Goal: Information Seeking & Learning: Find specific fact

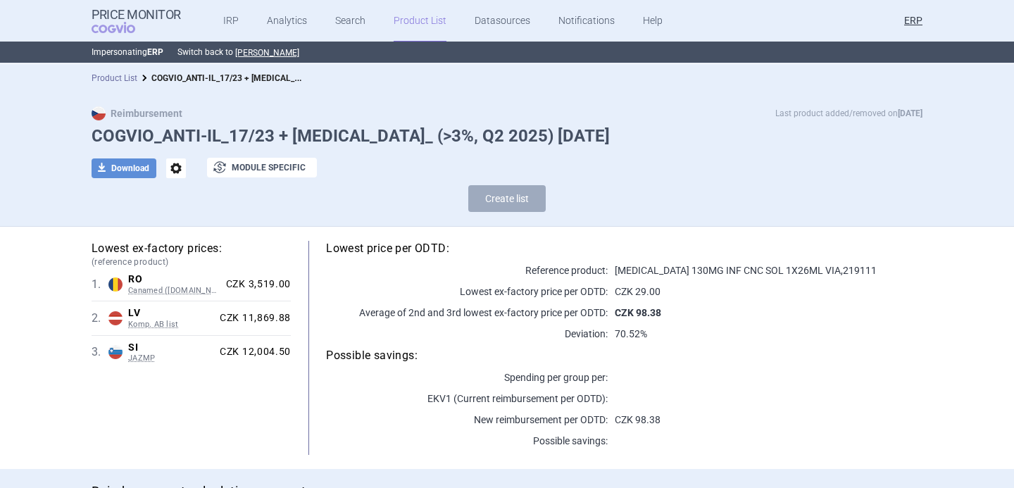
click at [115, 82] on link "Product List" at bounding box center [115, 78] width 46 height 10
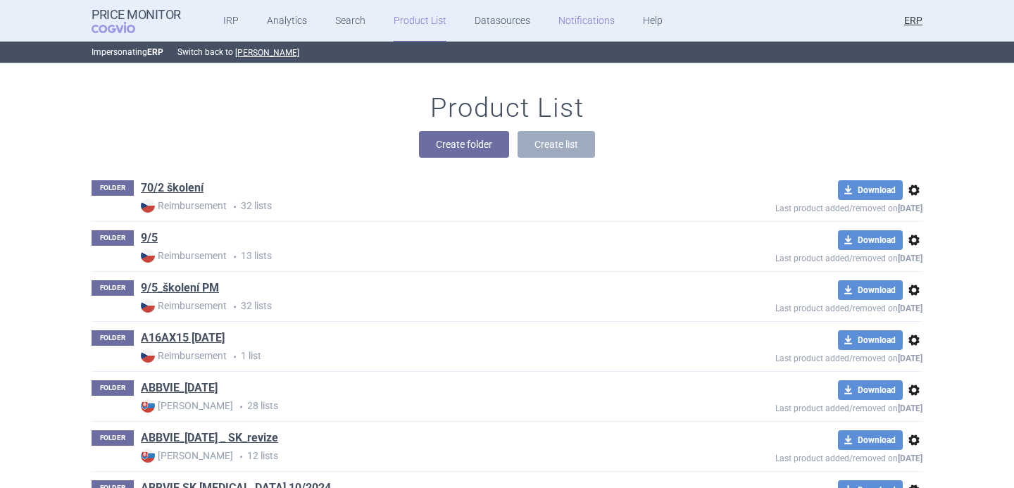
scroll to position [20094, 0]
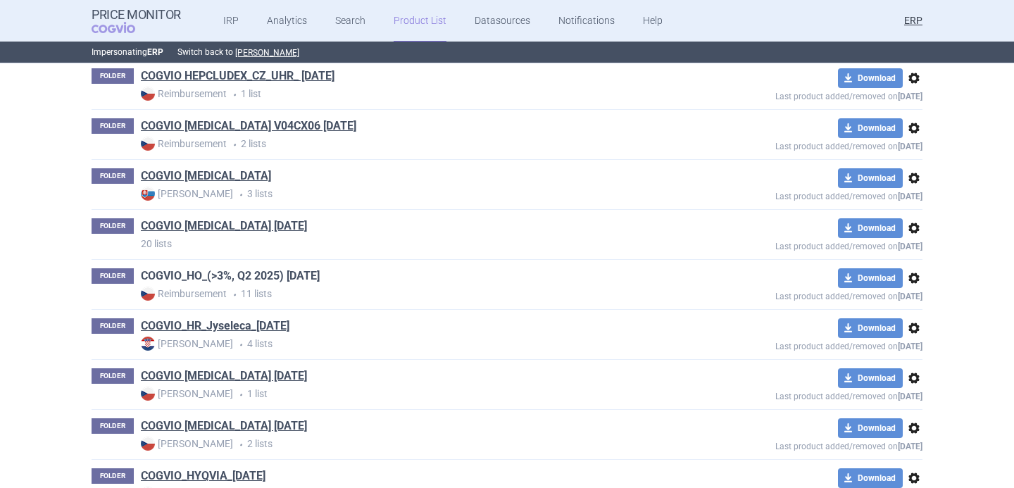
click at [297, 275] on link "COGVIO_HO_(>3%, Q2 2025) 5.9.2025" at bounding box center [230, 275] width 179 height 15
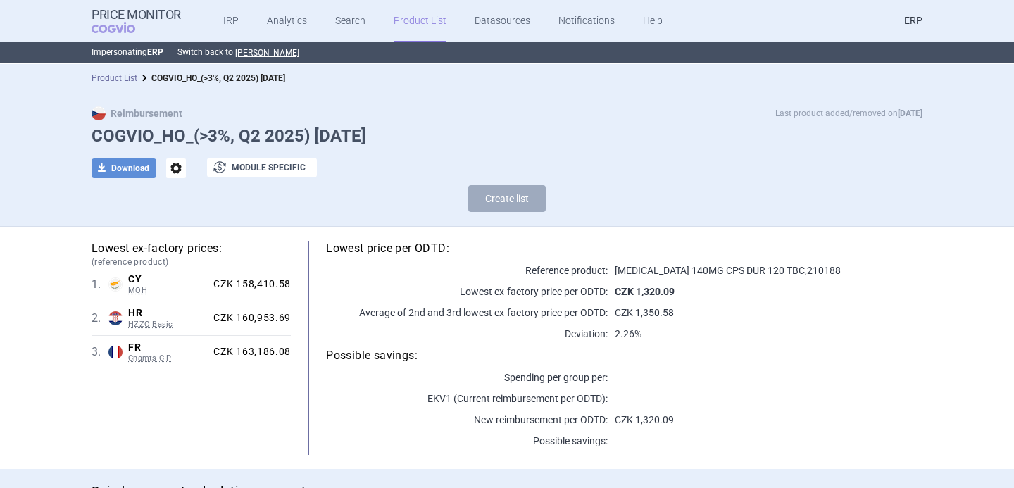
click at [113, 77] on link "Product List" at bounding box center [115, 78] width 46 height 10
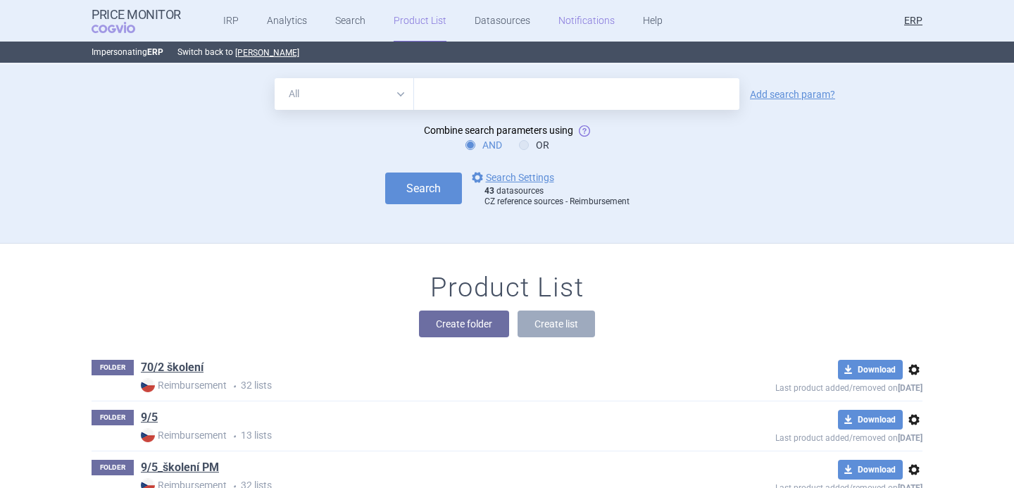
scroll to position [27895, 0]
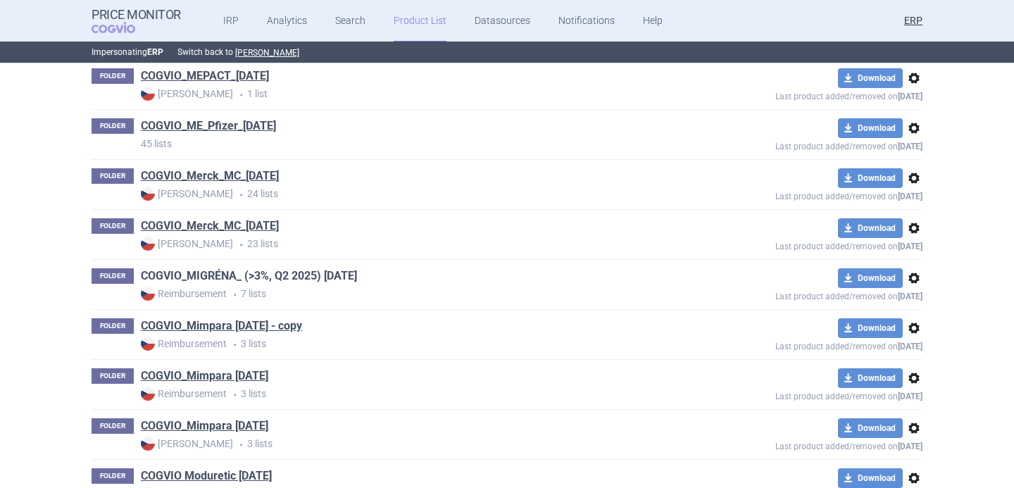
click at [343, 280] on link "COGVIO_MIGRÉNA_ (>3%, Q2 2025) 5.9.2025" at bounding box center [249, 275] width 216 height 15
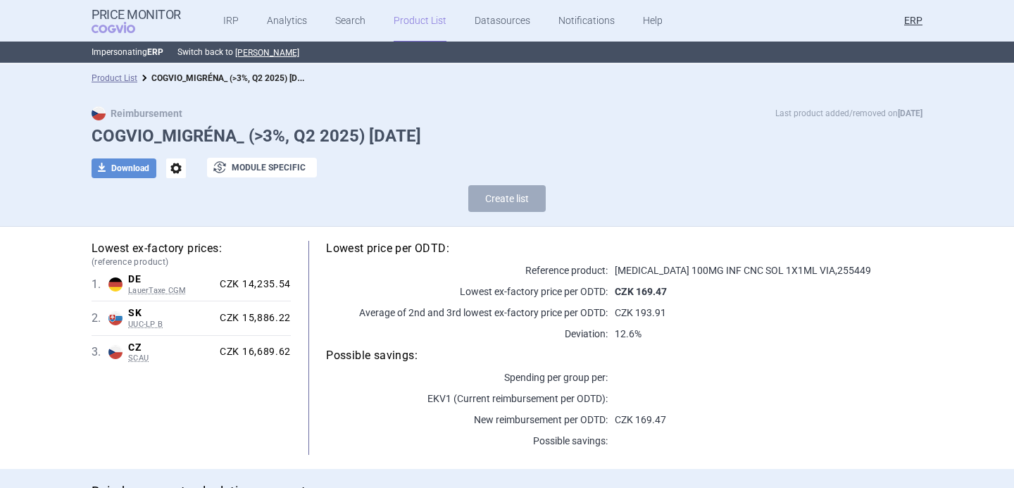
click at [181, 169] on span "options" at bounding box center [176, 168] width 20 height 20
click at [183, 230] on button "Rename" at bounding box center [175, 226] width 45 height 20
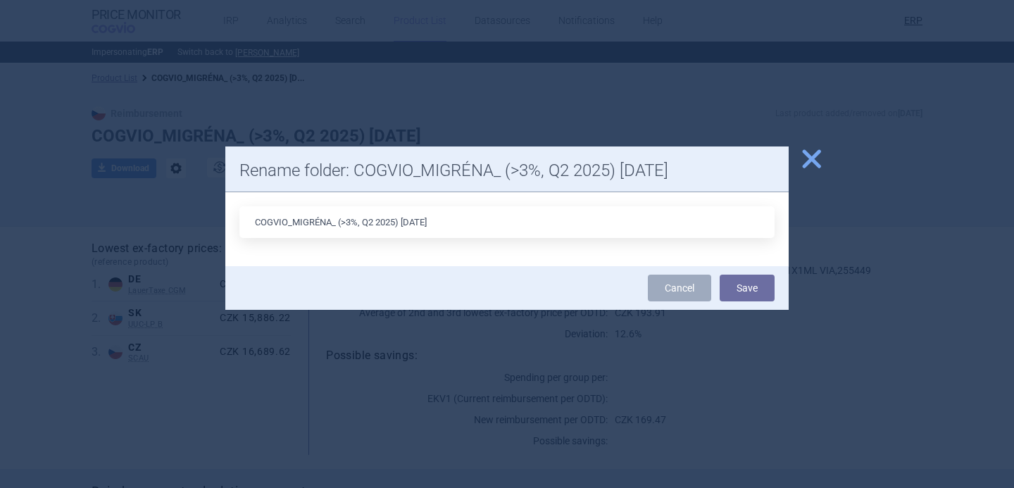
click at [413, 221] on input "COGVIO_MIGRÉNA_ (>3%, Q2 2025) 5.9.2025" at bounding box center [506, 222] width 535 height 32
type input "COGVIO_MIGRÉNA_ (>3%, Q2 2025) 8.10.2025"
click at [744, 290] on button "Save" at bounding box center [747, 288] width 55 height 27
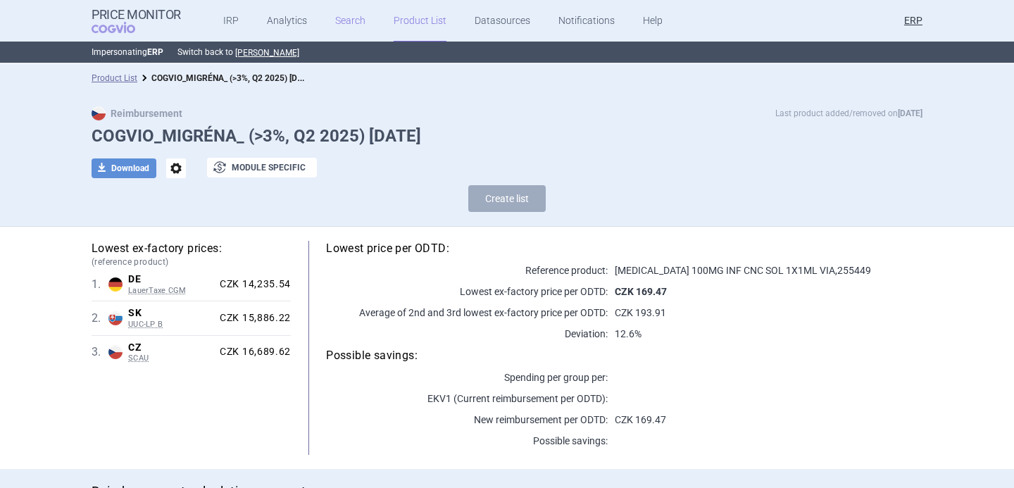
click at [344, 19] on link "Search" at bounding box center [350, 21] width 30 height 42
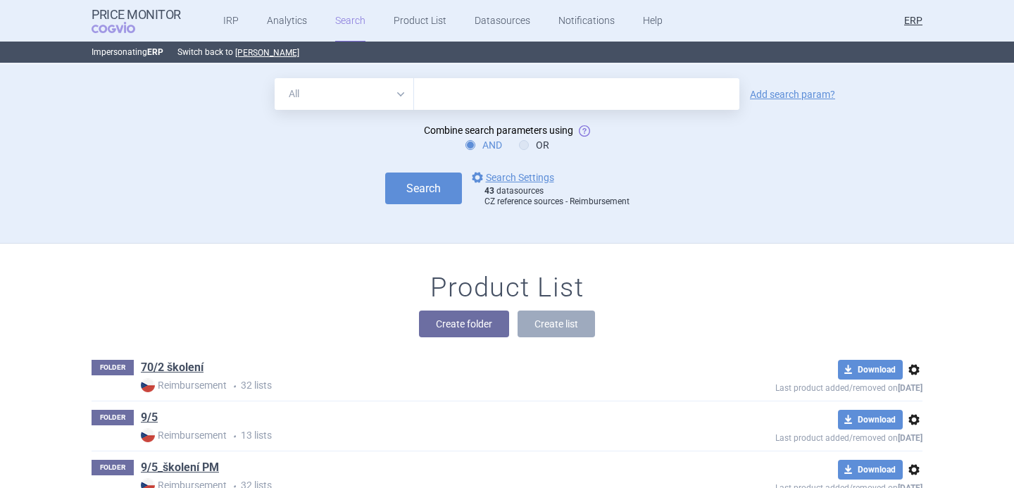
scroll to position [12743, 0]
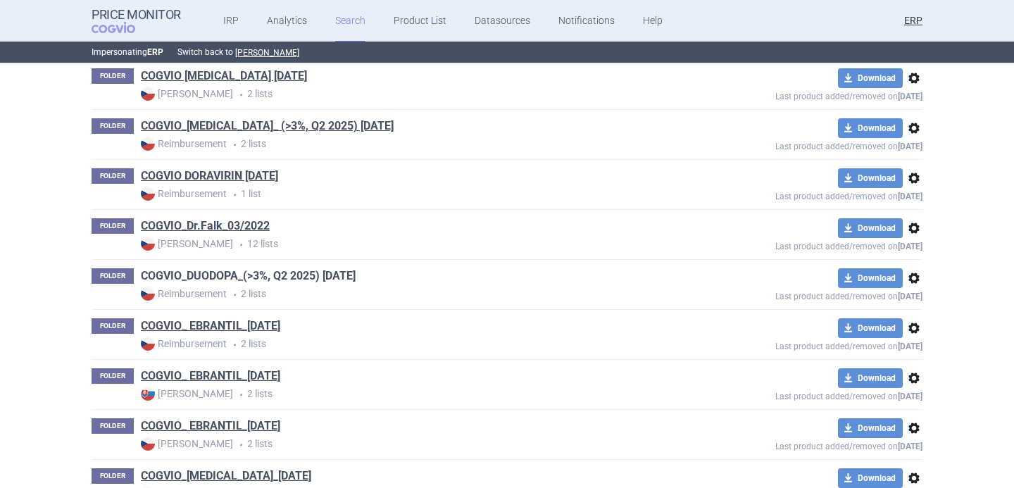
click at [328, 280] on link "COGVIO_DUODOPA_(>3%, Q2 2025) 5.9.2025" at bounding box center [248, 275] width 215 height 15
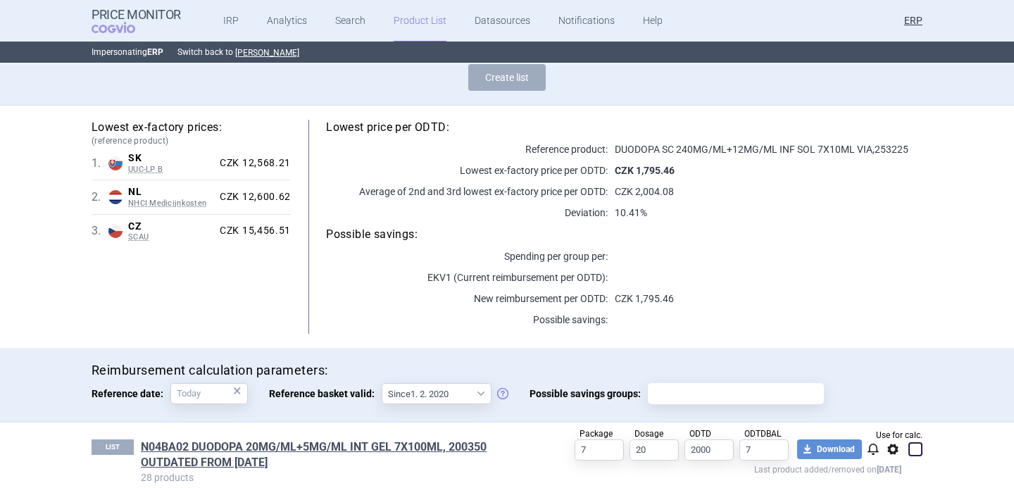
scroll to position [54, 0]
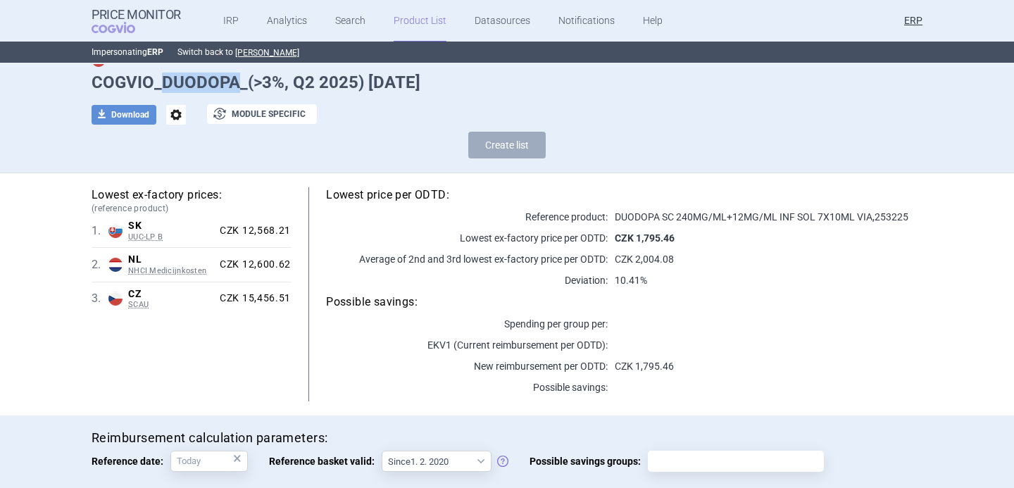
drag, startPoint x: 162, startPoint y: 81, endPoint x: 235, endPoint y: 82, distance: 73.3
click at [235, 82] on h1 "COGVIO_DUODOPA_(>3%, Q2 2025) 5.9.2025" at bounding box center [507, 83] width 831 height 20
copy h1 "DUODOPA"
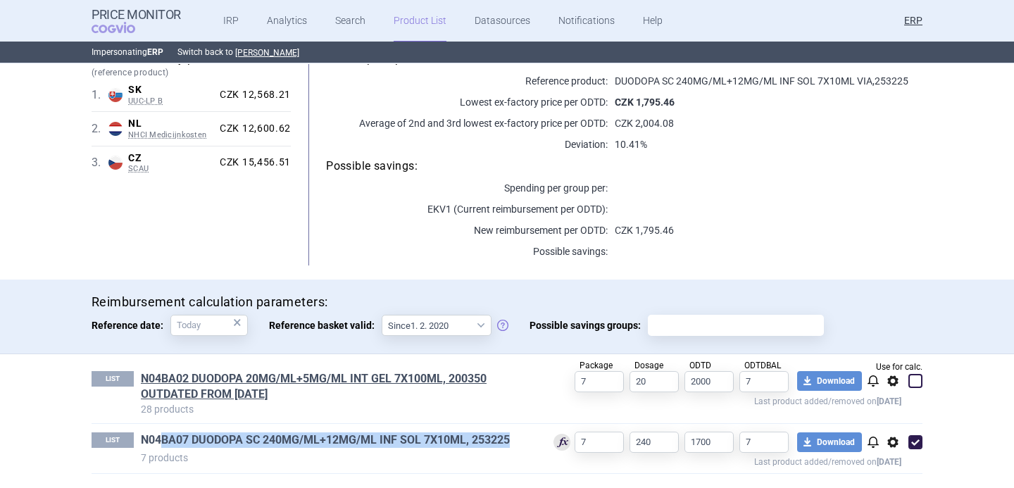
drag, startPoint x: 522, startPoint y: 435, endPoint x: 161, endPoint y: 441, distance: 361.4
click at [161, 441] on h1 "N04BA07 DUODOPA SC 240MG/ML+12MG/ML INF SOL 7X10ML, 253225" at bounding box center [336, 441] width 391 height 18
copy link "BA07 DUODOPA SC 240MG/ML+12MG/ML INF SOL 7X10ML, 253225"
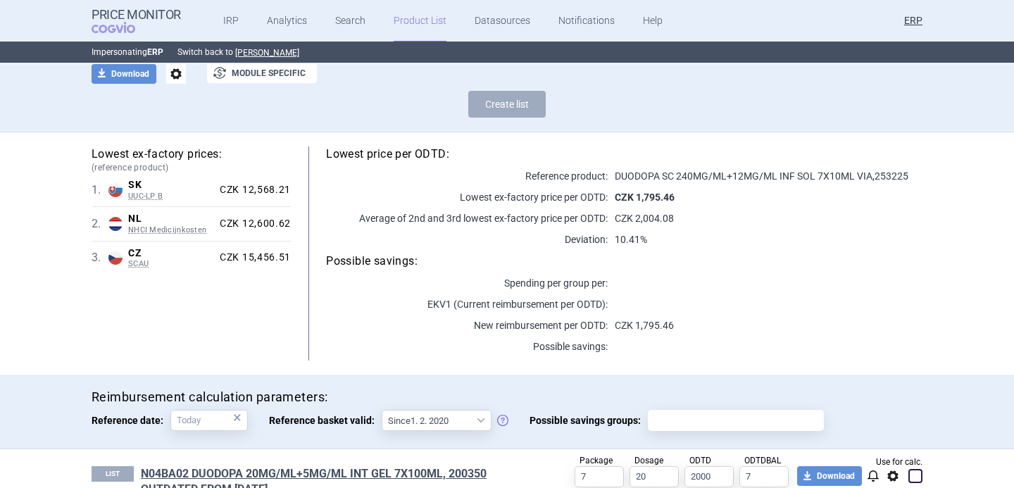
scroll to position [0, 0]
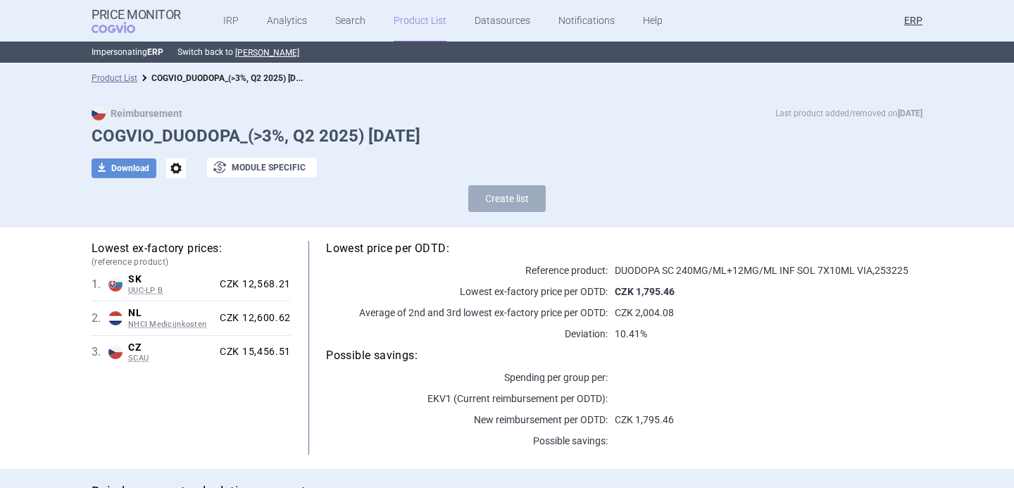
click at [170, 170] on span "options" at bounding box center [176, 168] width 20 height 20
click at [176, 221] on button "Rename" at bounding box center [175, 226] width 45 height 20
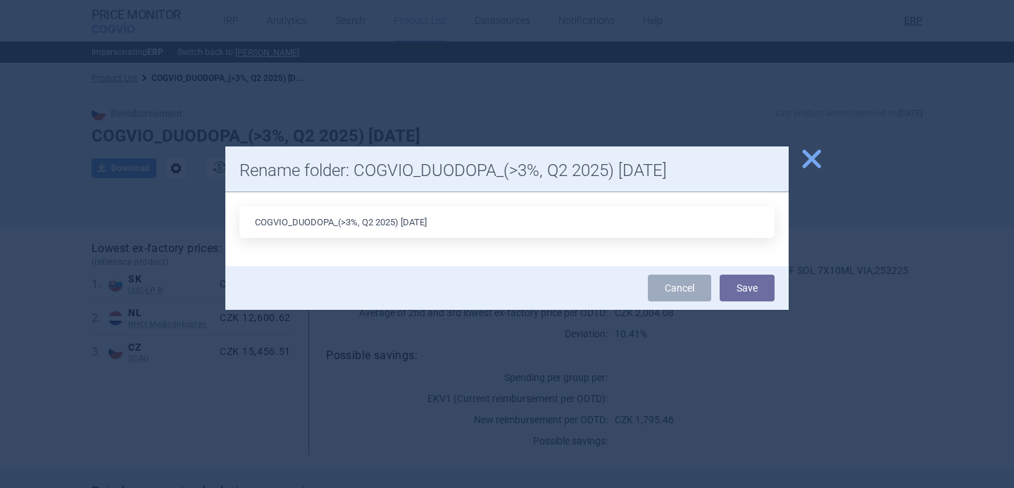
click at [413, 220] on input "COGVIO_DUODOPA_(>3%, Q2 2025) 5.9.2025" at bounding box center [506, 222] width 535 height 32
type input "COGVIO_DUODOPA_(>3%, Q2 2025) 8.10.2025"
click at [749, 294] on button "Save" at bounding box center [747, 288] width 55 height 27
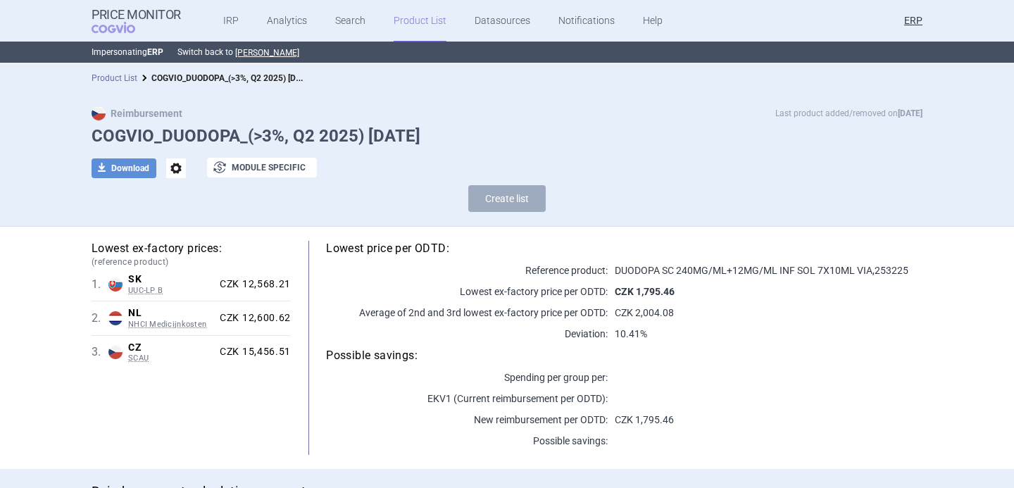
click at [129, 79] on link "Product List" at bounding box center [115, 78] width 46 height 10
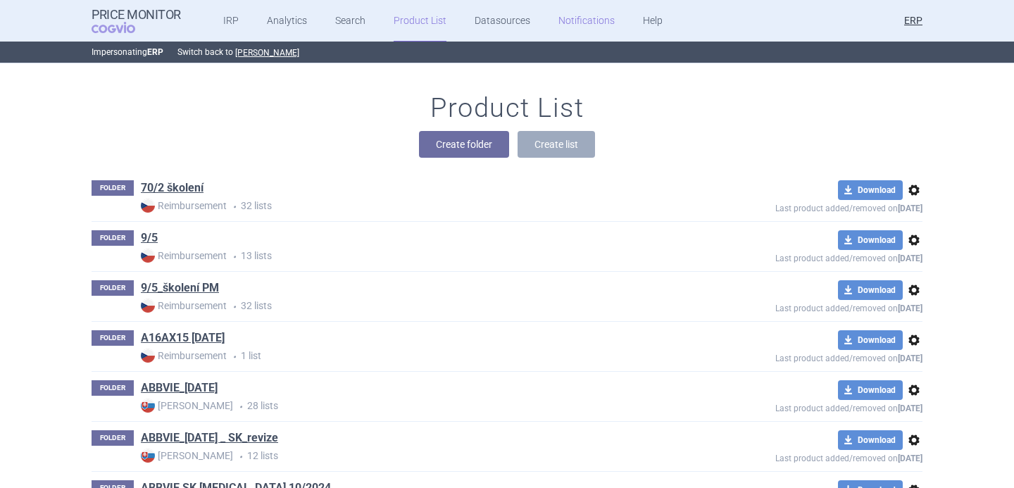
scroll to position [12593, 0]
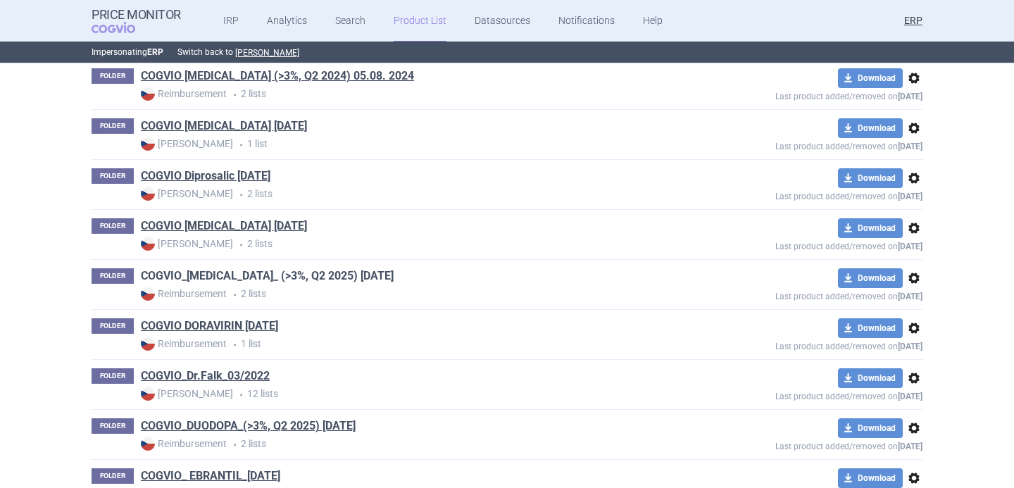
click at [327, 280] on link "COGVIO_DLBCL_ (>3%, Q2 2025) 5.9.2025" at bounding box center [267, 275] width 253 height 15
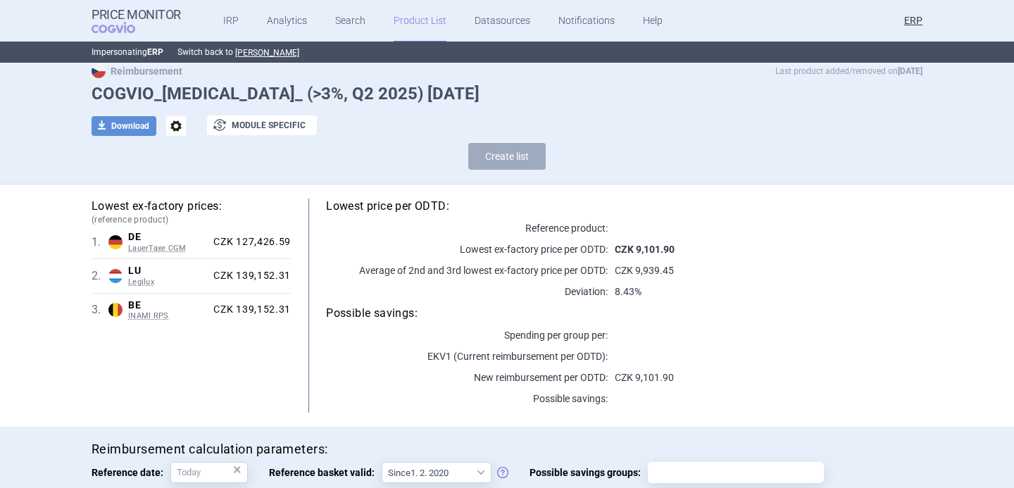
scroll to position [179, 0]
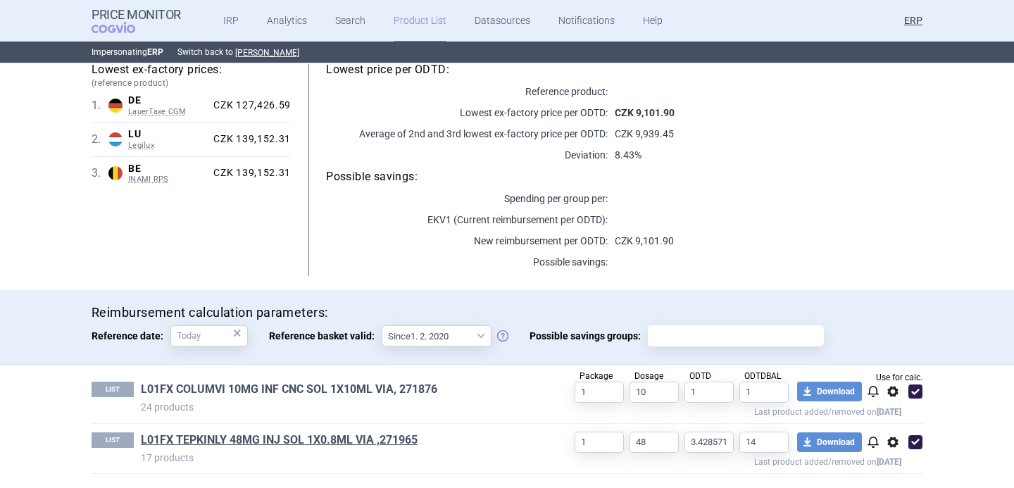
click at [304, 392] on link "L01FX COLUMVI 10MG INF CNC SOL 1X10ML VIA, 271876" at bounding box center [289, 389] width 297 height 15
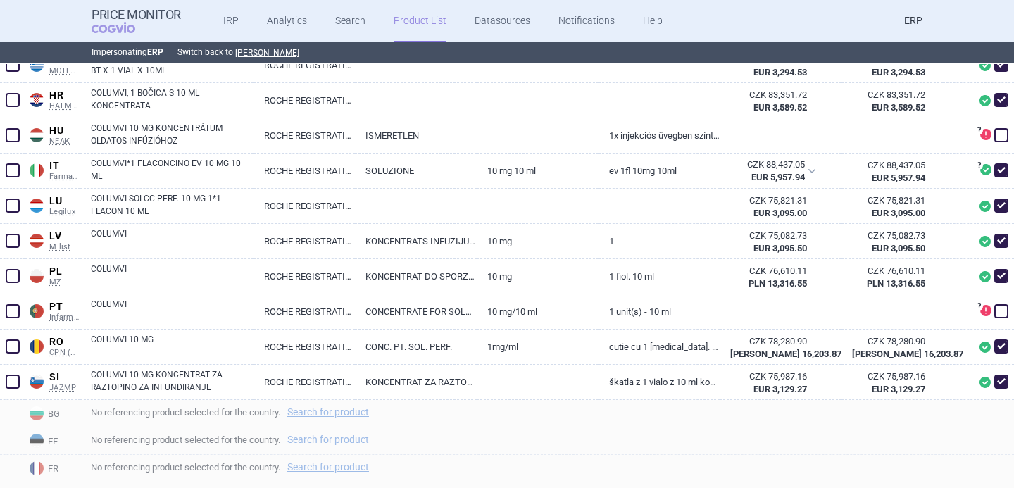
scroll to position [804, 0]
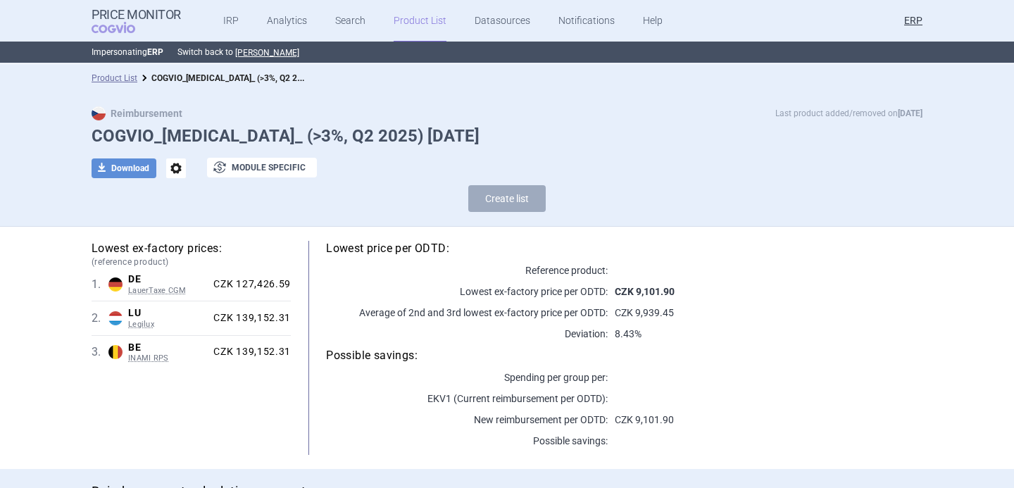
select select "2020-02-01"
click at [180, 168] on span "options" at bounding box center [176, 168] width 20 height 20
click at [180, 223] on button "Rename" at bounding box center [175, 226] width 45 height 20
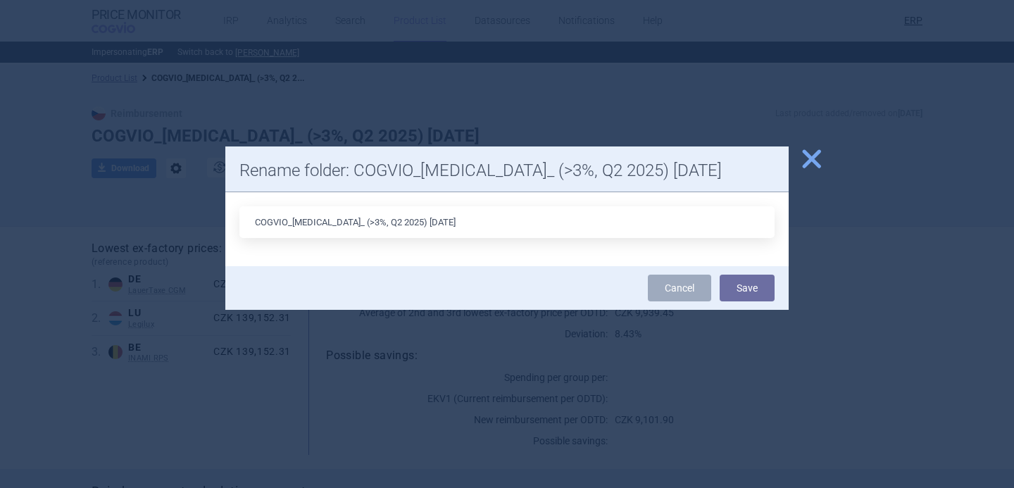
click at [401, 218] on input "COGVIO_DLBCL_ (>3%, Q2 2025) 5.9.2025" at bounding box center [506, 222] width 535 height 32
type input "COGVIO_DLBCL_ (>3%, Q2 2025) 8.10.2025"
click at [759, 288] on button "Save" at bounding box center [747, 288] width 55 height 27
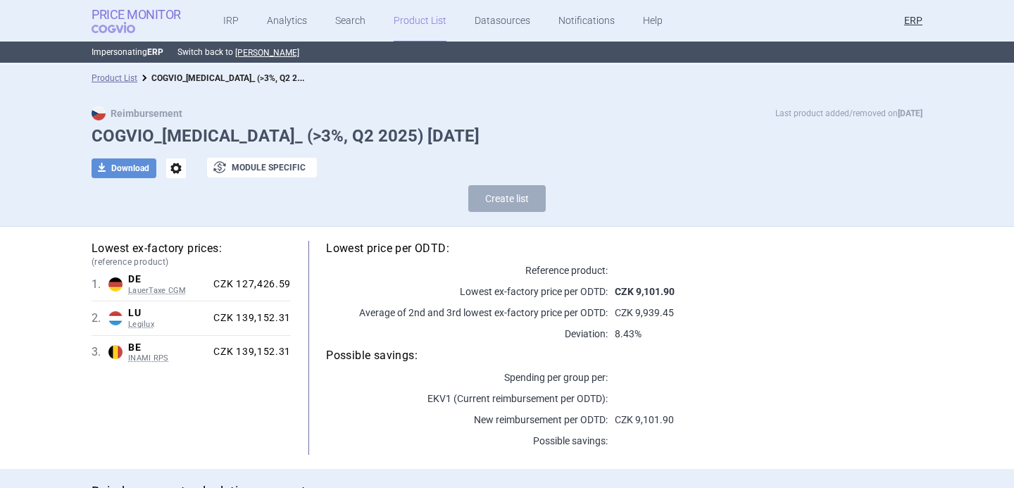
click at [123, 26] on span "COGVIO" at bounding box center [123, 27] width 63 height 11
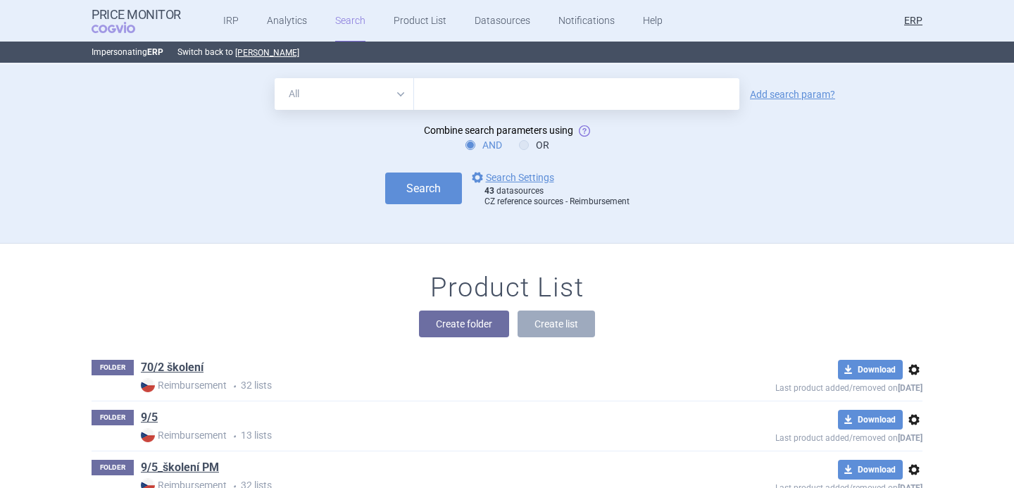
scroll to position [19744, 0]
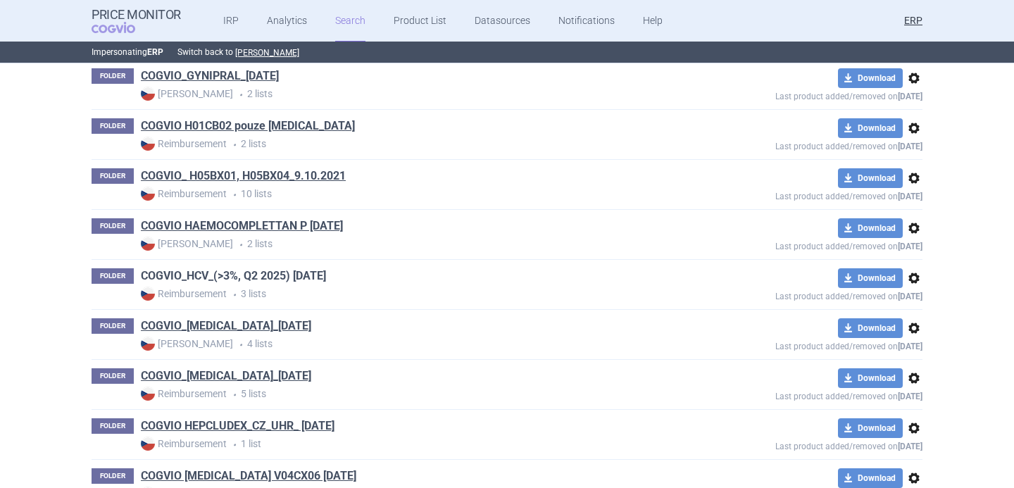
click at [278, 277] on link "COGVIO_HCV_(>3%, Q2 2025) 5.9.2025" at bounding box center [233, 275] width 185 height 15
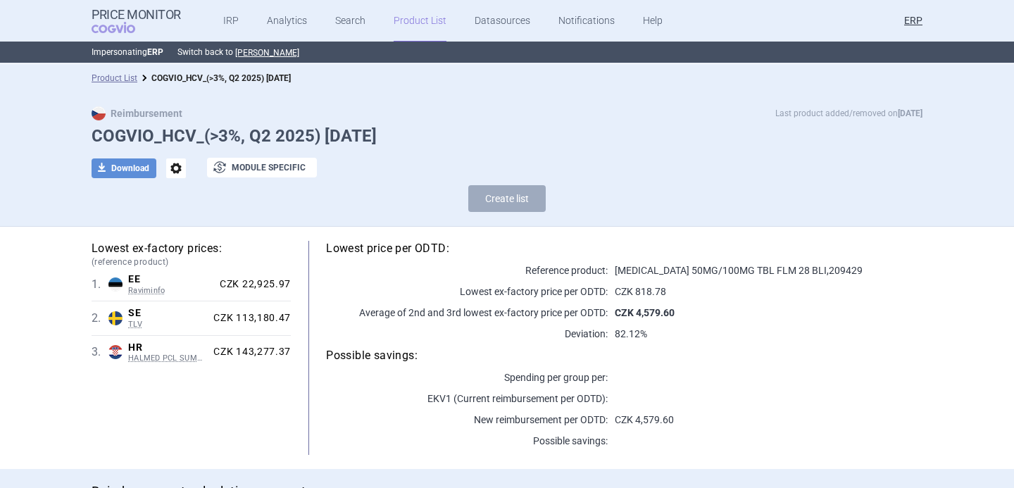
click at [172, 170] on span "options" at bounding box center [176, 168] width 20 height 20
click at [188, 228] on button "Rename" at bounding box center [175, 226] width 45 height 20
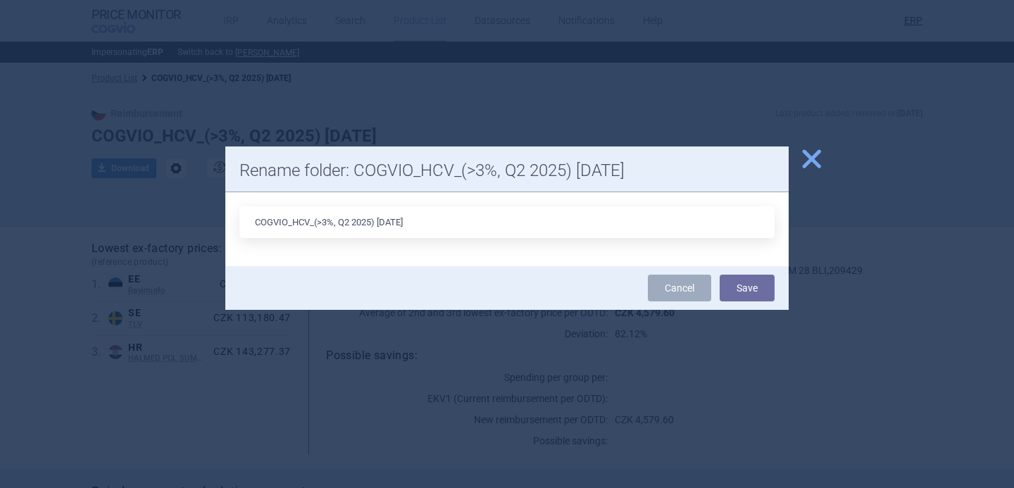
click at [391, 222] on input "COGVIO_HCV_(>3%, Q2 2025) 5.9.2025" at bounding box center [506, 222] width 535 height 32
type input "COGVIO_HCV_(>3%, Q2 2025) 8.10.2025"
click at [731, 284] on button "Save" at bounding box center [747, 288] width 55 height 27
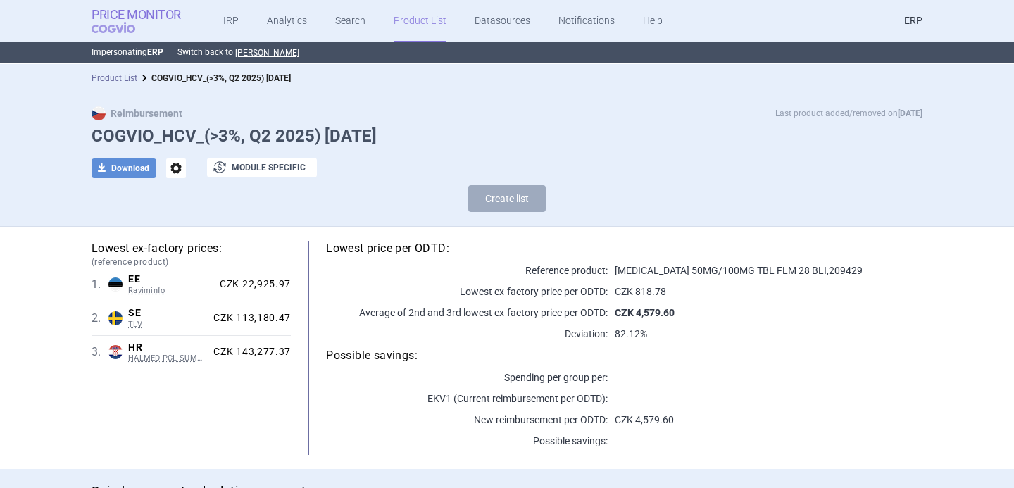
click at [135, 29] on span "COGVIO" at bounding box center [123, 27] width 63 height 11
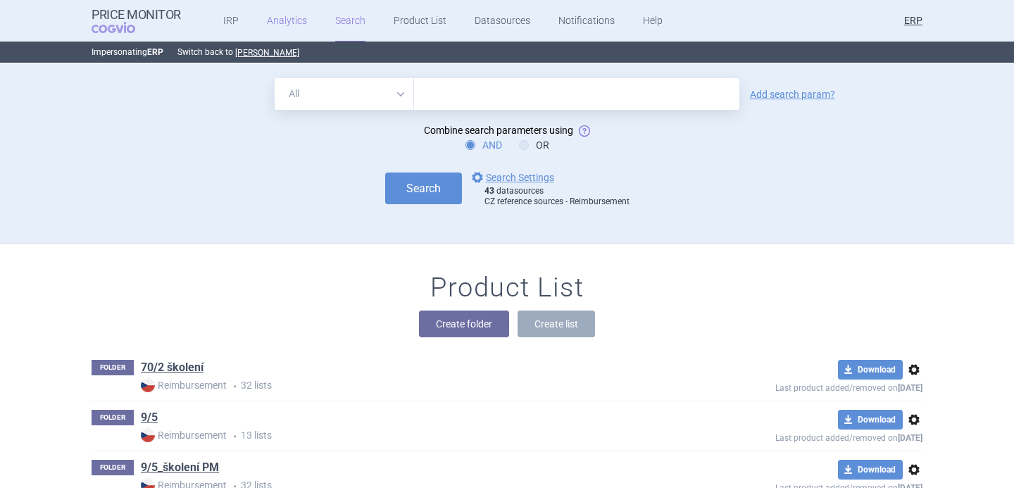
scroll to position [22195, 0]
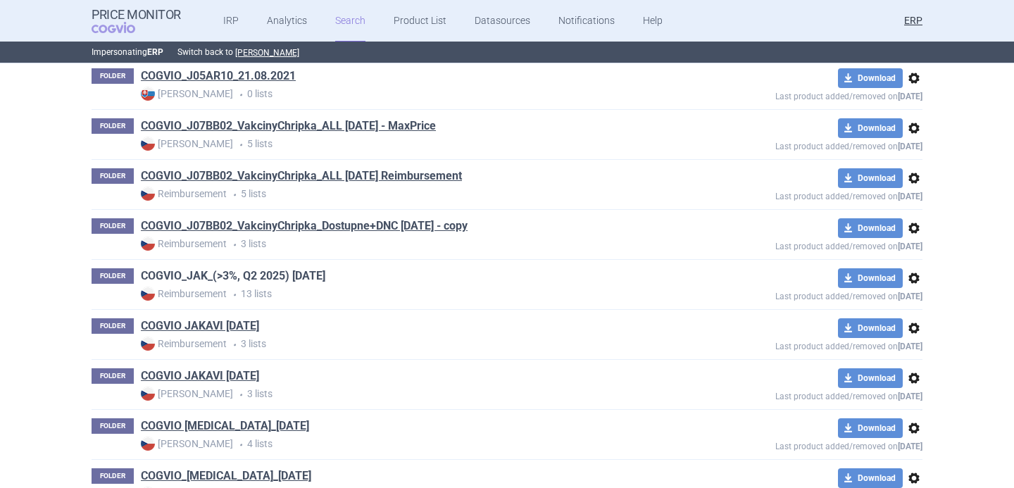
click at [303, 281] on link "COGVIO_JAK_(>3%, Q2 2025) 5.9.2025" at bounding box center [233, 275] width 185 height 15
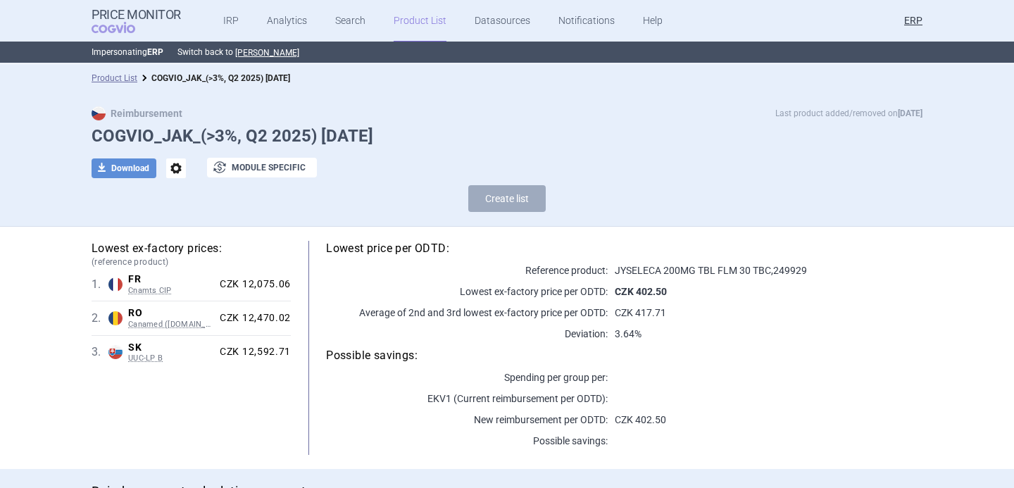
click at [180, 169] on span "options" at bounding box center [176, 168] width 20 height 20
click at [187, 222] on button "Rename" at bounding box center [175, 226] width 45 height 20
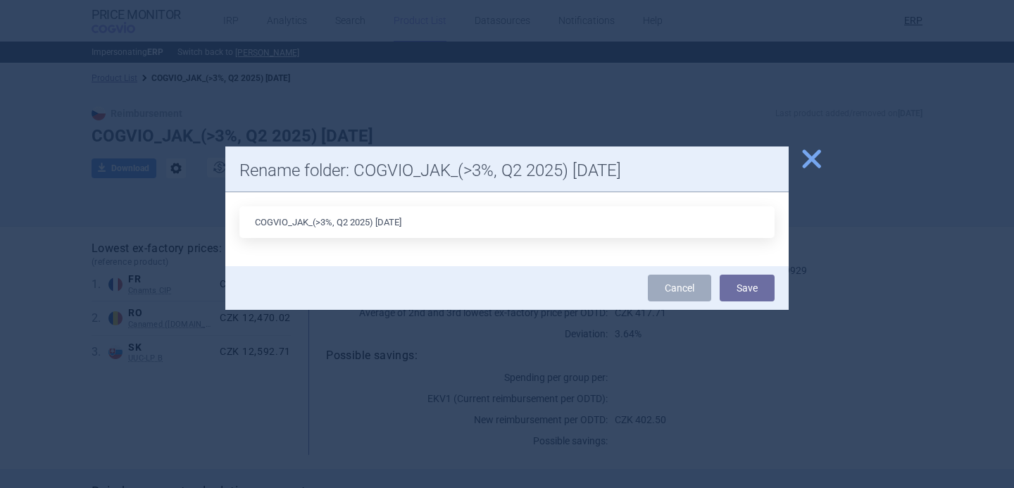
click at [389, 221] on input "COGVIO_JAK_(>3%, Q2 2025) 5.9.2025" at bounding box center [506, 222] width 535 height 32
type input "COGVIO_JAK_(>3%, Q2 2025) 8.10.2025"
click at [751, 279] on button "Save" at bounding box center [747, 288] width 55 height 27
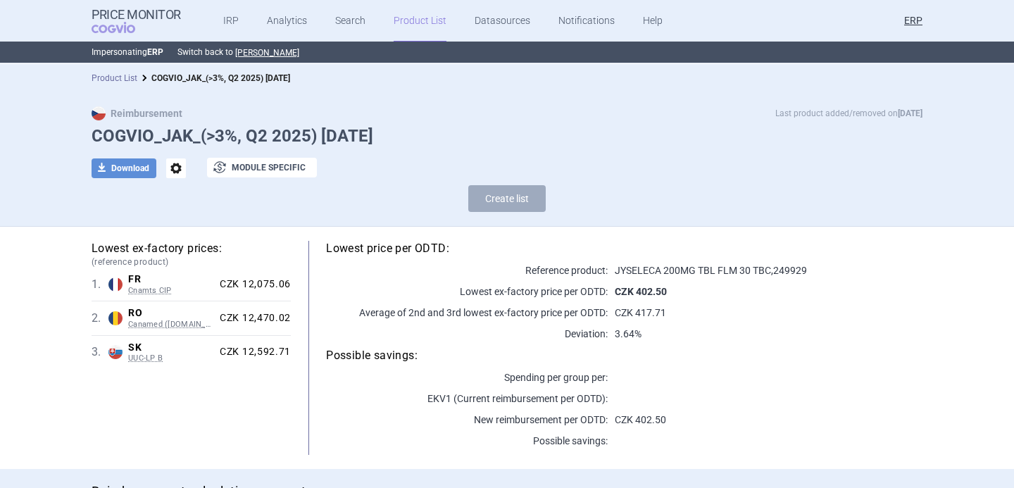
click at [122, 77] on link "Product List" at bounding box center [115, 78] width 46 height 10
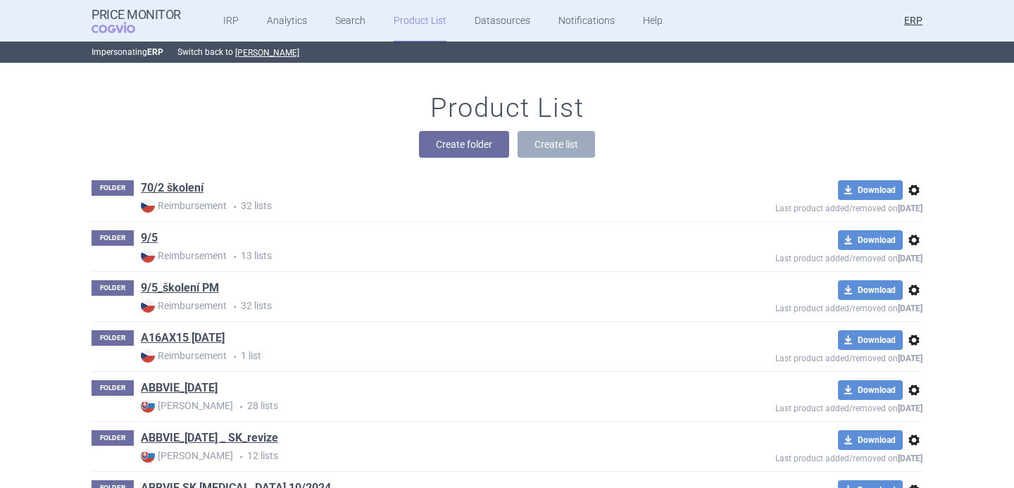
scroll to position [20094, 0]
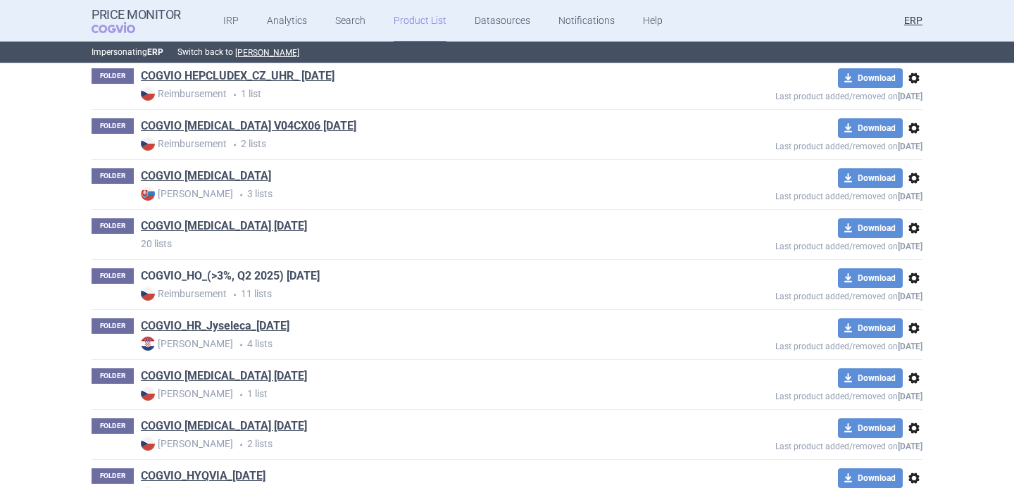
click at [306, 276] on link "COGVIO_HO_(>3%, Q2 2025) 5.9.2025" at bounding box center [230, 275] width 179 height 15
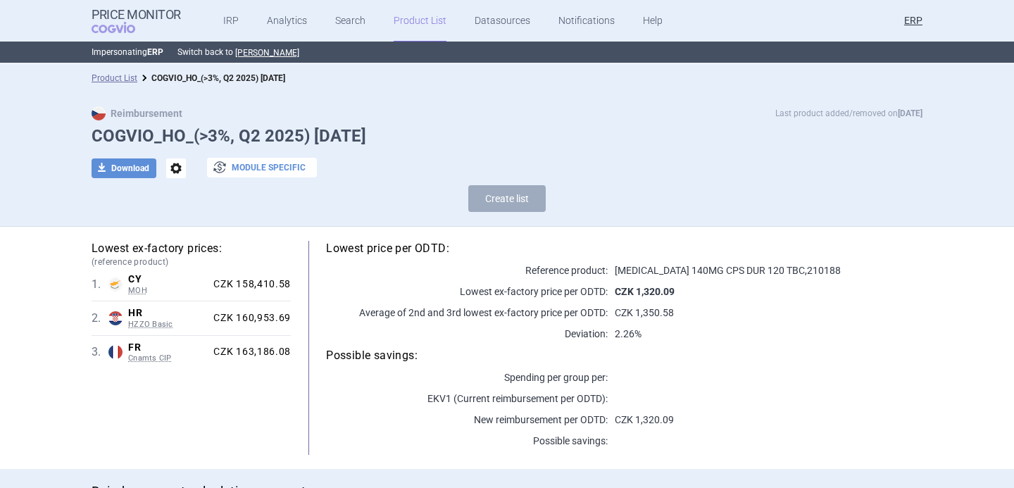
scroll to position [5, 0]
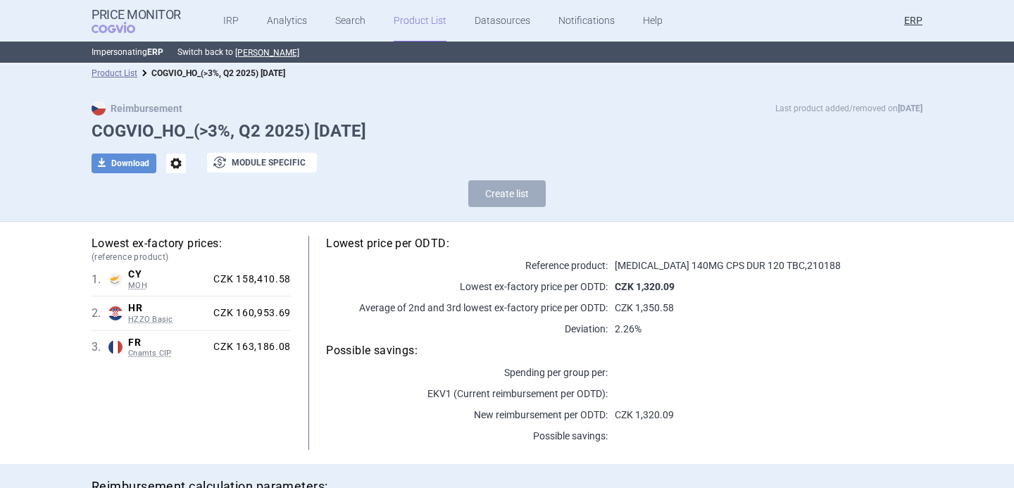
click at [173, 161] on span "options" at bounding box center [176, 164] width 20 height 20
click at [189, 221] on button "Rename" at bounding box center [175, 221] width 45 height 20
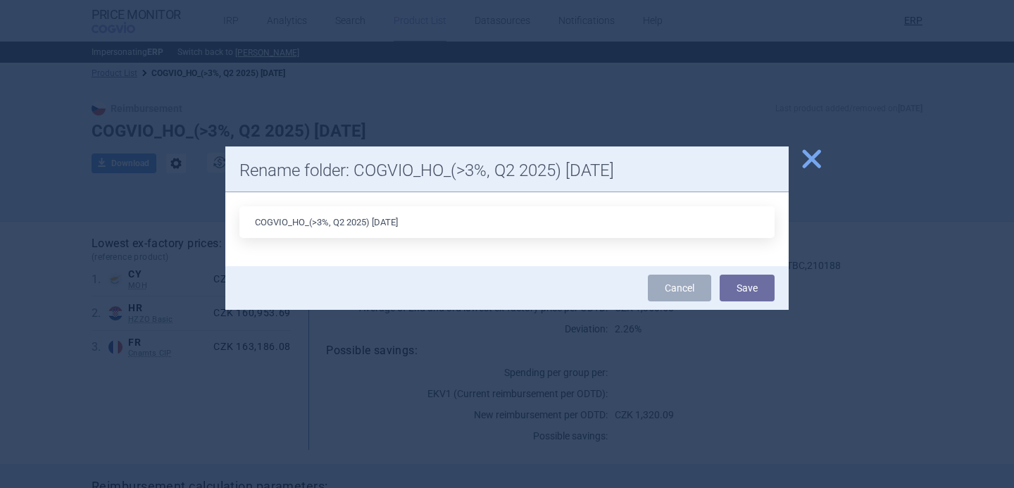
click at [384, 220] on input "COGVIO_HO_(>3%, Q2 2025) 5.9.2025" at bounding box center [506, 222] width 535 height 32
type input "COGVIO_HO_(>3%, Q2 2025) 8.10.2025"
click at [756, 289] on button "Save" at bounding box center [747, 288] width 55 height 27
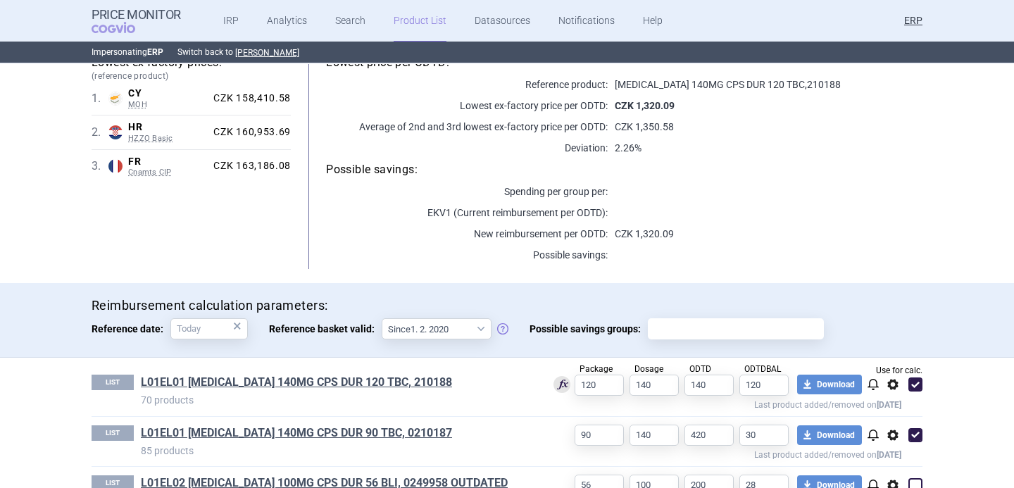
scroll to position [0, 0]
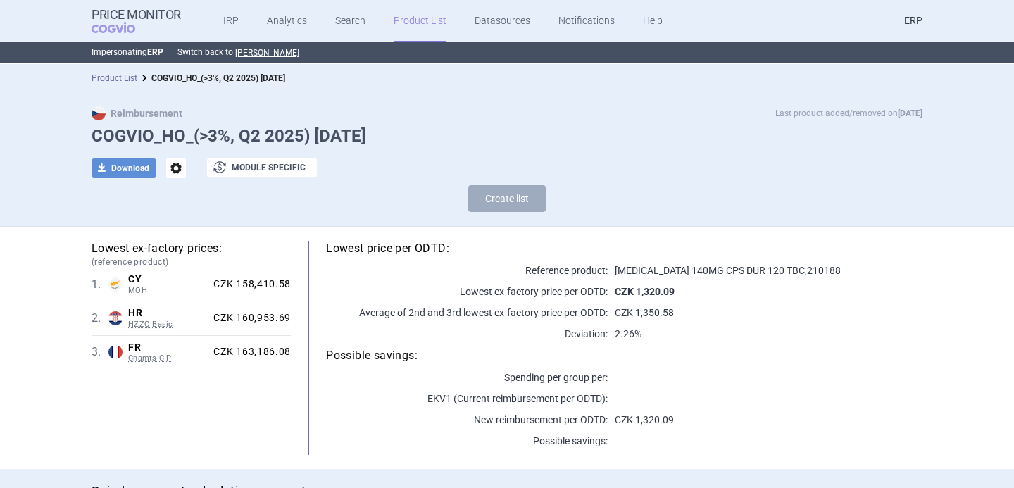
click at [128, 78] on link "Product List" at bounding box center [115, 78] width 46 height 10
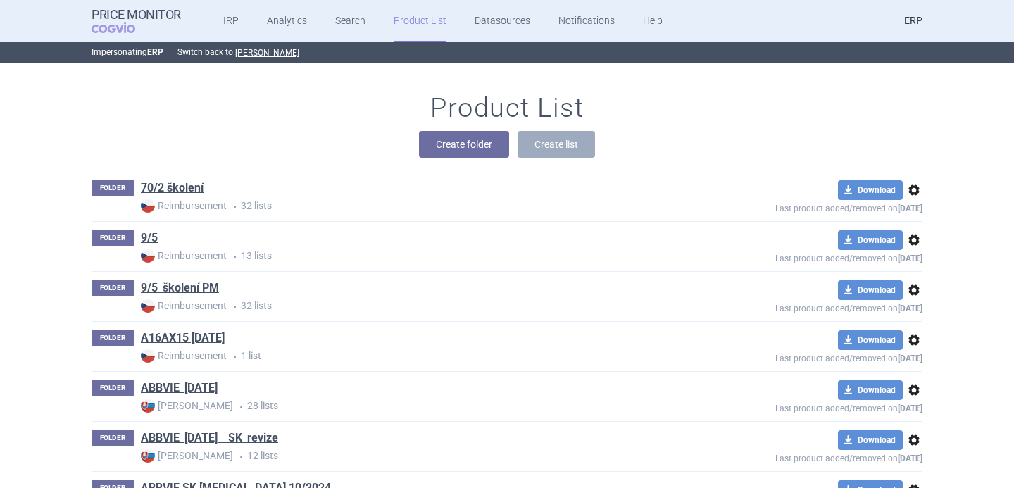
scroll to position [7493, 0]
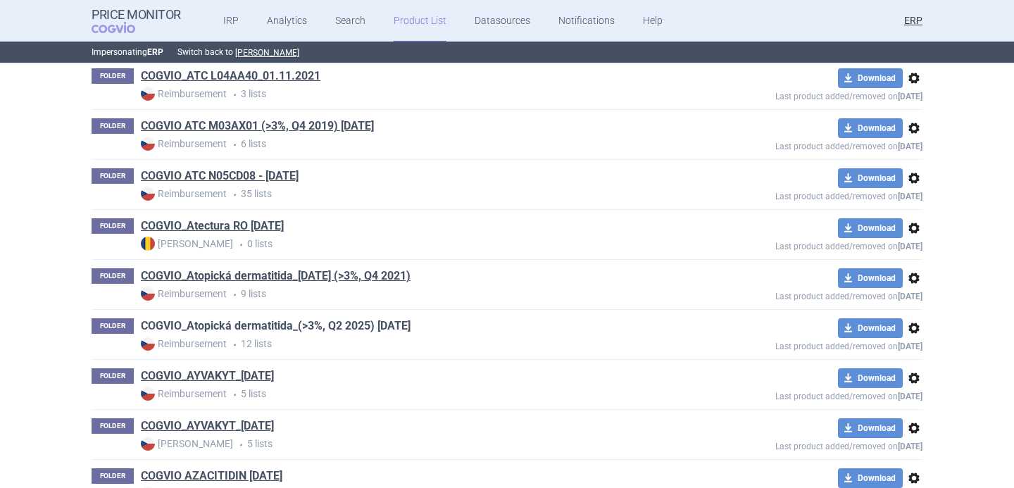
click at [390, 329] on link "COGVIO_Atopická dermatitida_(>3%, Q2 2025) [DATE]" at bounding box center [276, 325] width 270 height 15
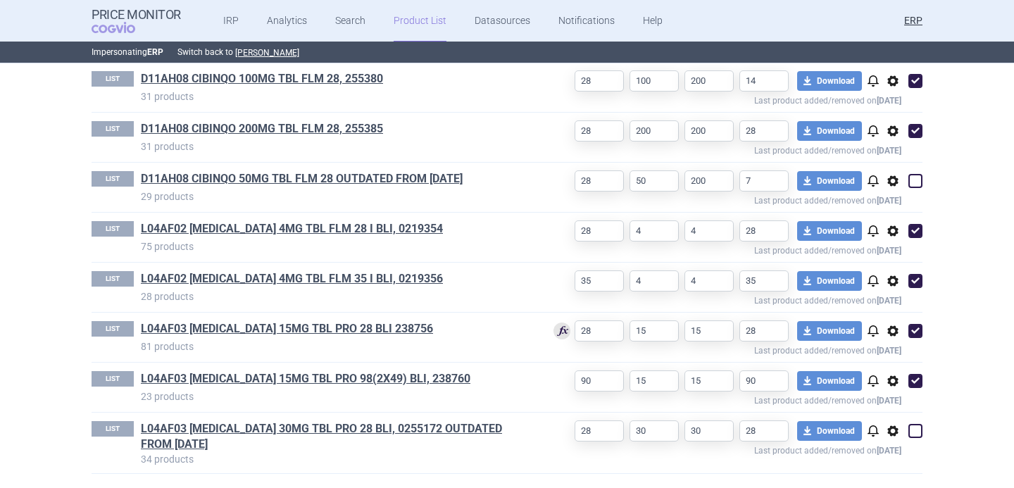
scroll to position [446, 0]
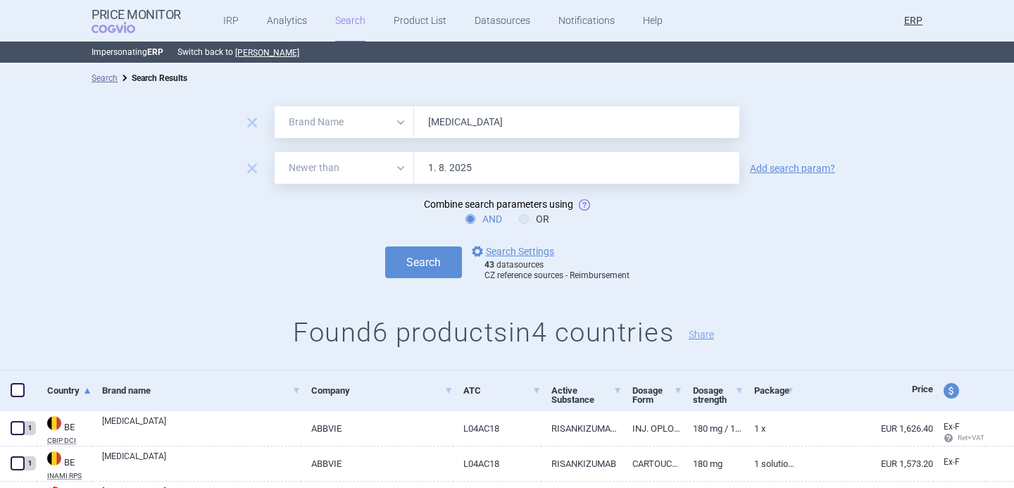
select select "brandName"
select select "newerThan"
click at [449, 123] on input "SKYRIZI" at bounding box center [576, 122] width 325 height 32
paste input "AIMOVIG"
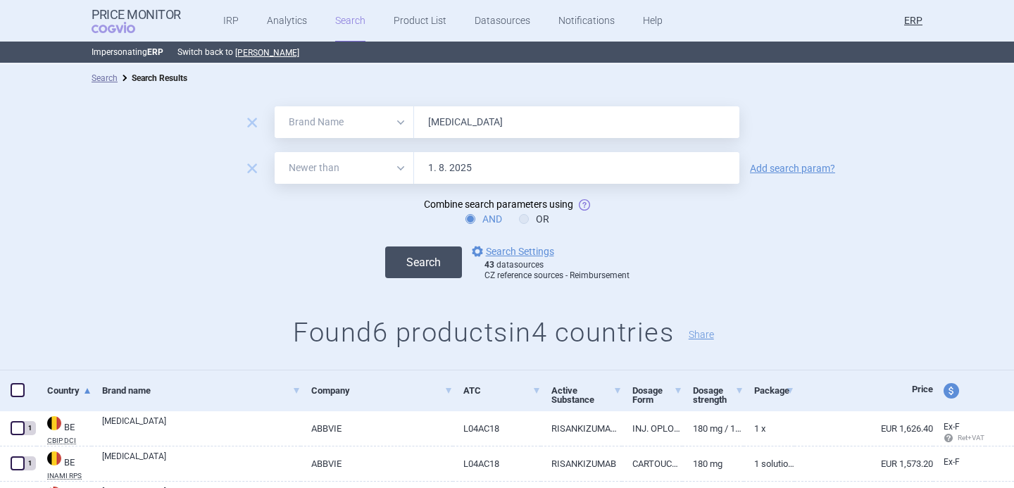
click at [430, 259] on button "Search" at bounding box center [423, 263] width 77 height 32
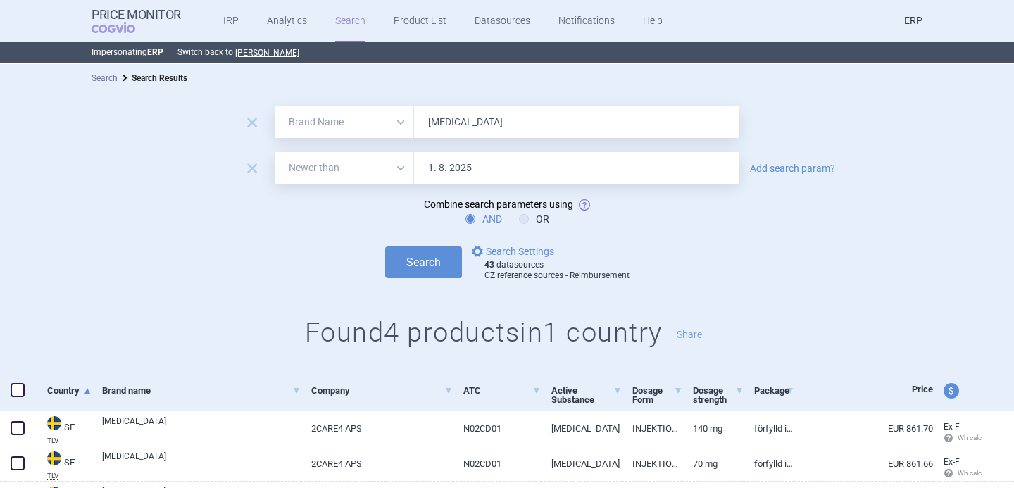
click at [521, 116] on input "AIMOVIG" at bounding box center [576, 122] width 325 height 32
paste input "EMGALITY"
click at [437, 256] on button "Search" at bounding box center [423, 263] width 77 height 32
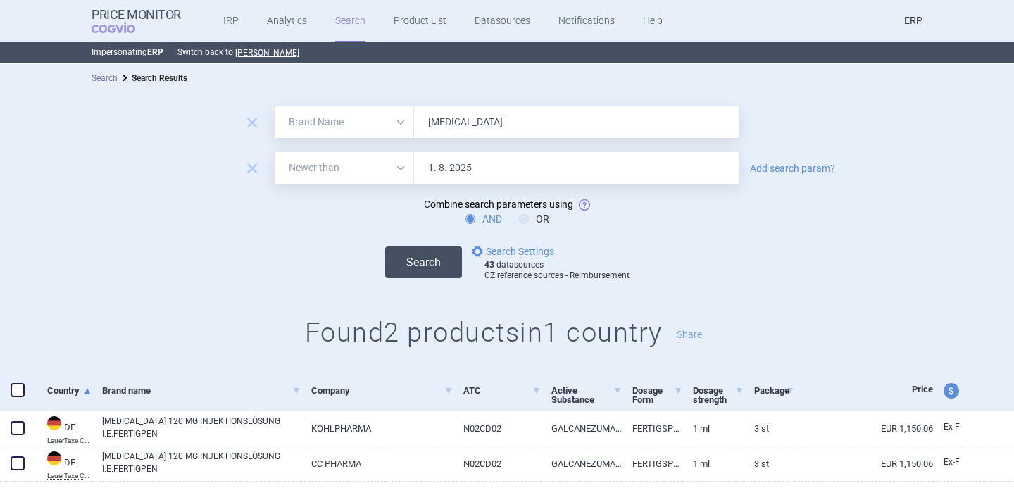
scroll to position [39, 0]
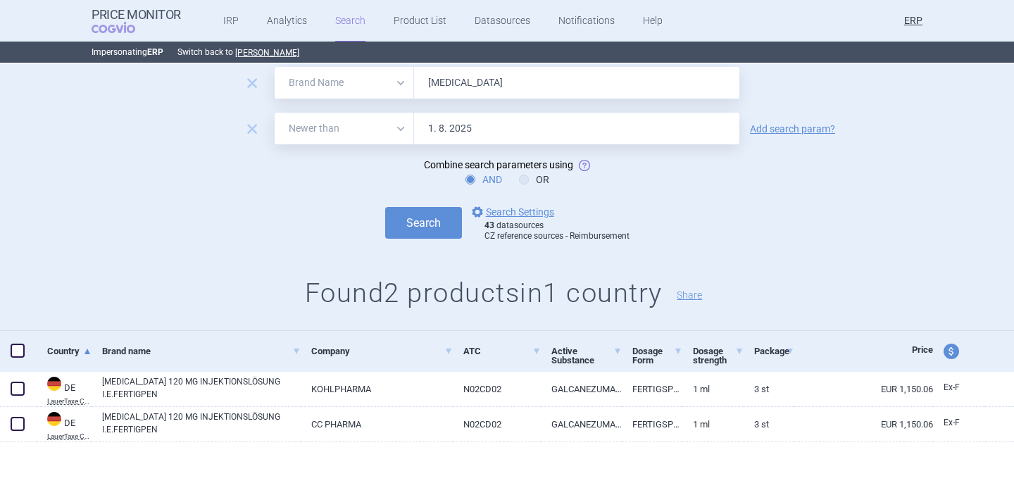
click at [473, 89] on input "EMGALITY" at bounding box center [576, 83] width 325 height 32
paste input "AJOV"
click at [426, 215] on button "Search" at bounding box center [423, 223] width 77 height 32
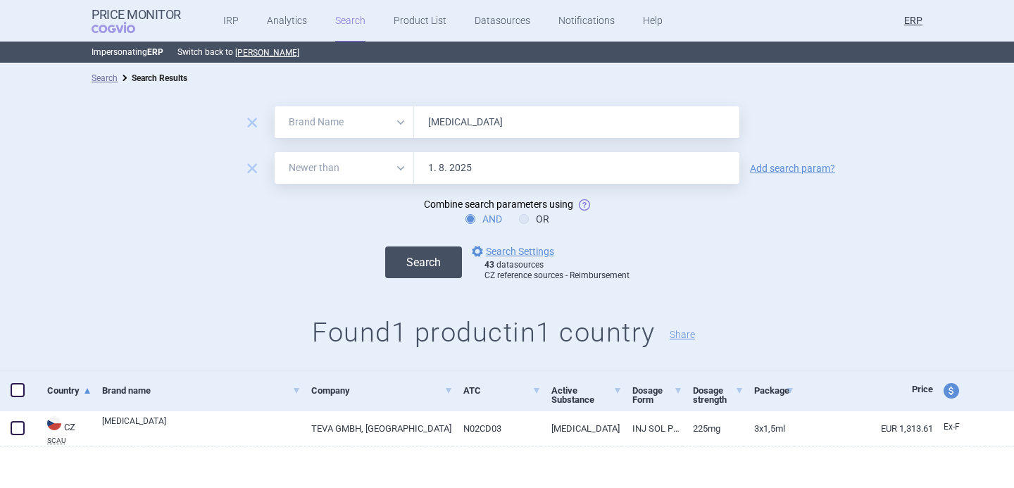
scroll to position [4, 0]
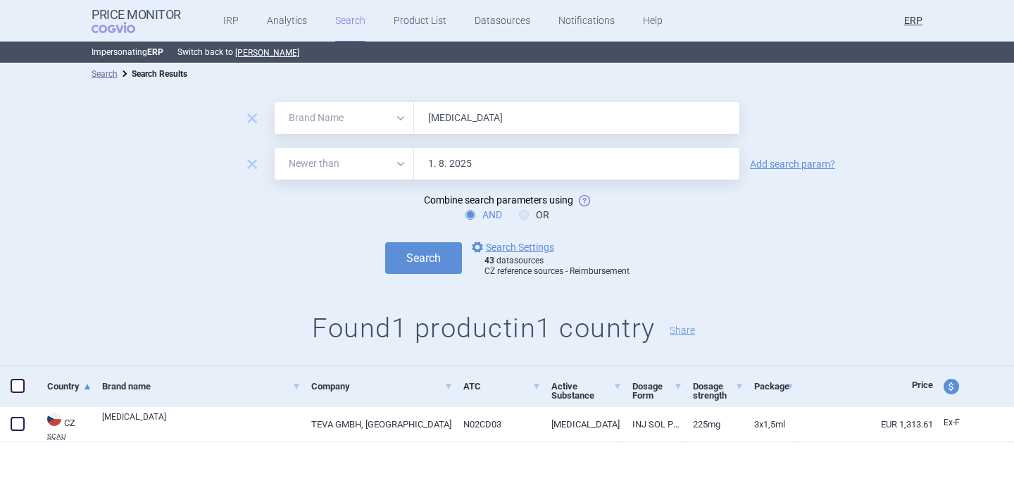
click at [445, 124] on input "AJOVY" at bounding box center [576, 118] width 325 height 32
paste input "VYEPTI"
click at [420, 247] on button "Search" at bounding box center [423, 258] width 77 height 32
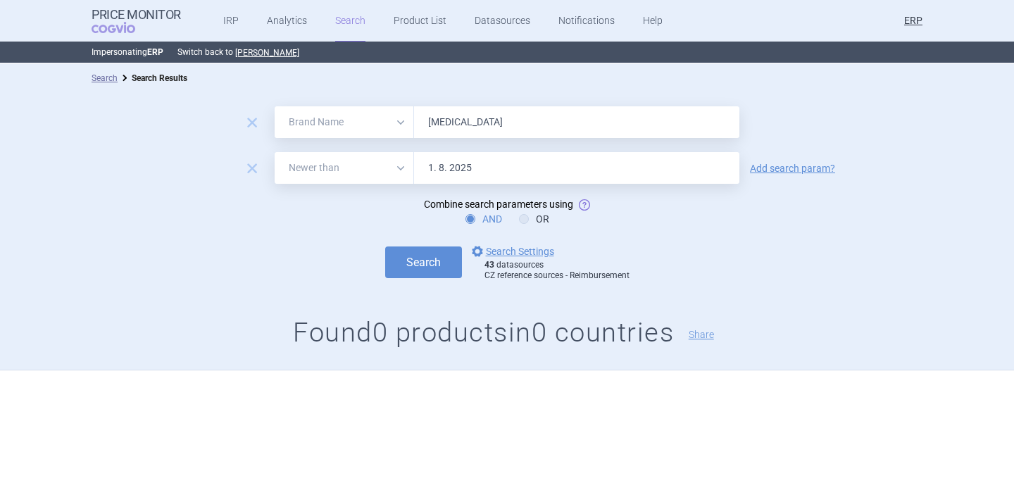
click at [481, 120] on input "VYEPTI" at bounding box center [576, 122] width 325 height 32
paste input "AQUIPTA"
click at [425, 262] on button "Search" at bounding box center [423, 263] width 77 height 32
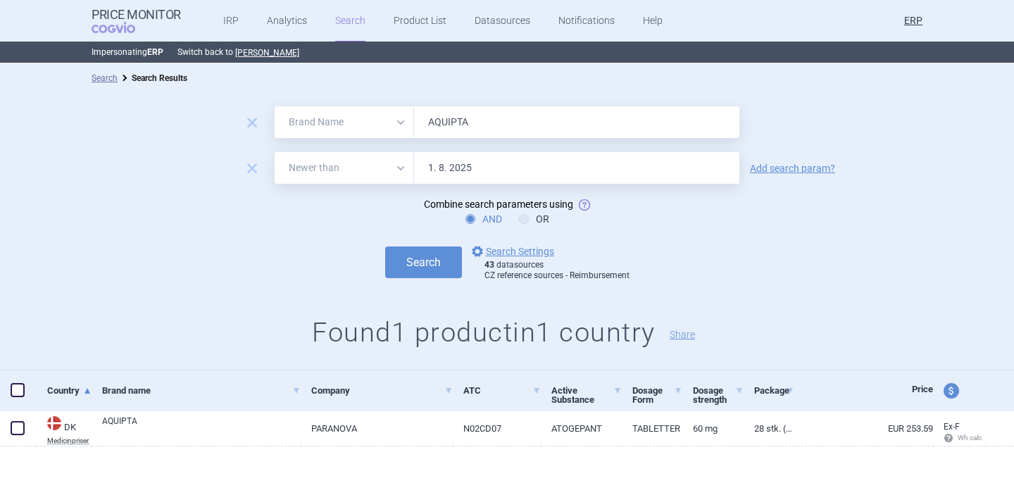
click at [442, 117] on input "AQUIPTA" at bounding box center [576, 122] width 325 height 32
paste input "DUODOP"
click at [419, 278] on div "Search options Search Settings 43 datasources CZ reference sources - Reimbursem…" at bounding box center [507, 262] width 1014 height 39
click at [419, 267] on button "Search" at bounding box center [423, 263] width 77 height 32
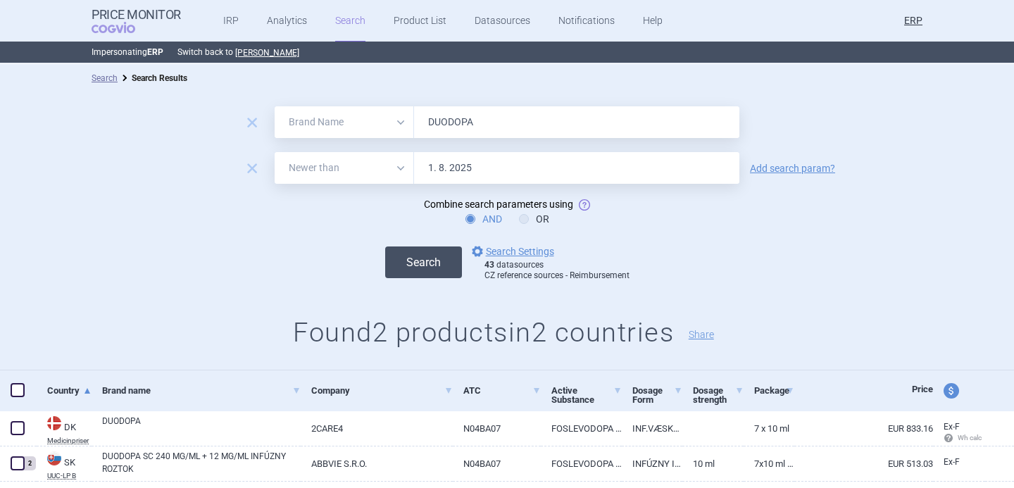
scroll to position [39, 0]
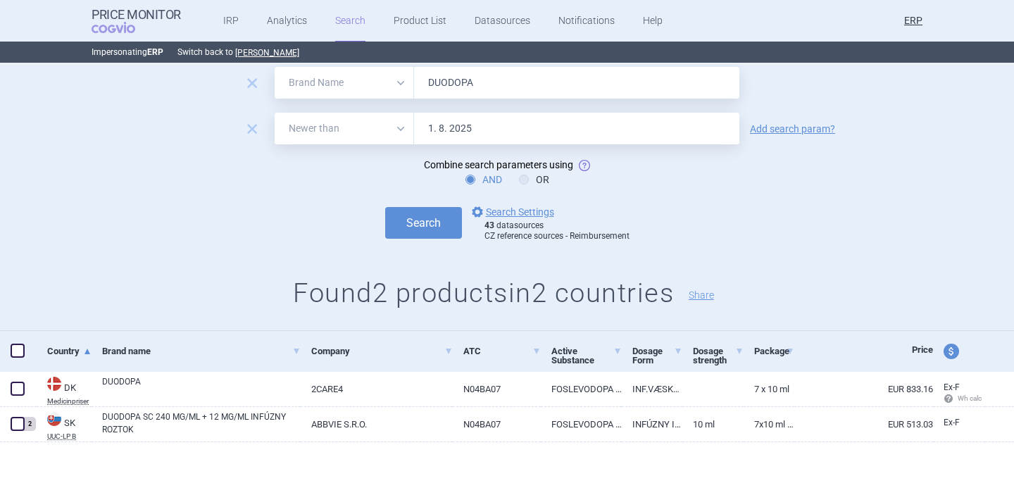
click at [455, 83] on input "DUODOPA" at bounding box center [576, 83] width 325 height 32
click at [466, 83] on input "DUODOPA" at bounding box center [576, 83] width 325 height 32
paste input "COLUMVI"
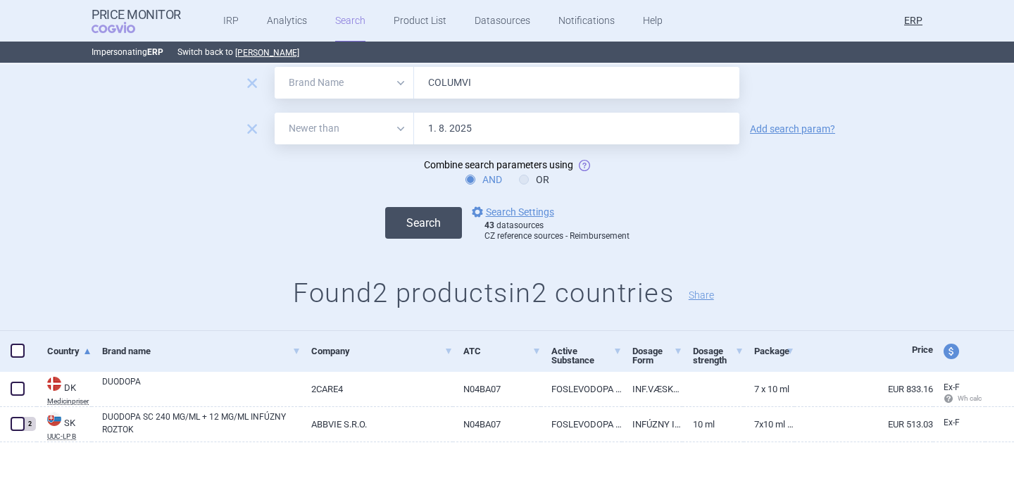
click at [402, 234] on button "Search" at bounding box center [423, 223] width 77 height 32
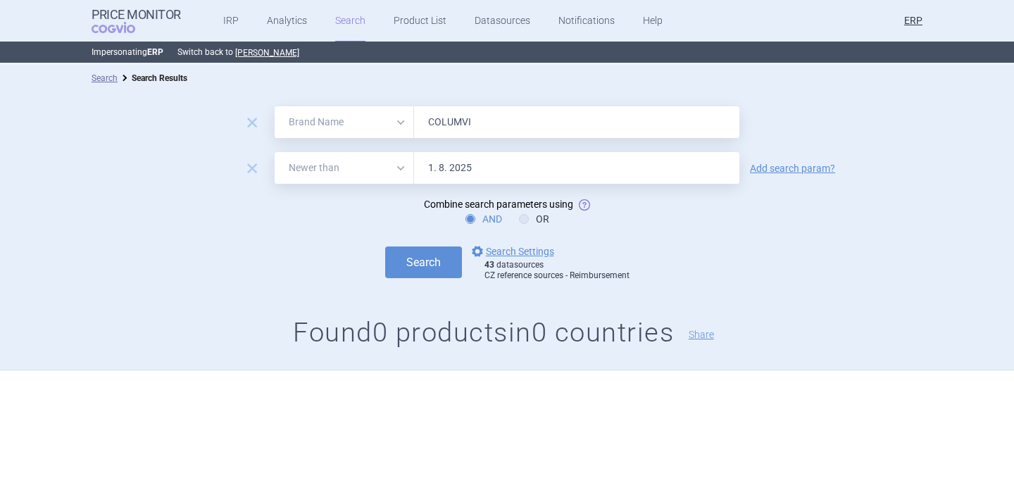
click at [459, 130] on input "COLUMVI" at bounding box center [576, 122] width 325 height 32
paste input "TEPKINLY"
click at [425, 261] on button "Search" at bounding box center [423, 263] width 77 height 32
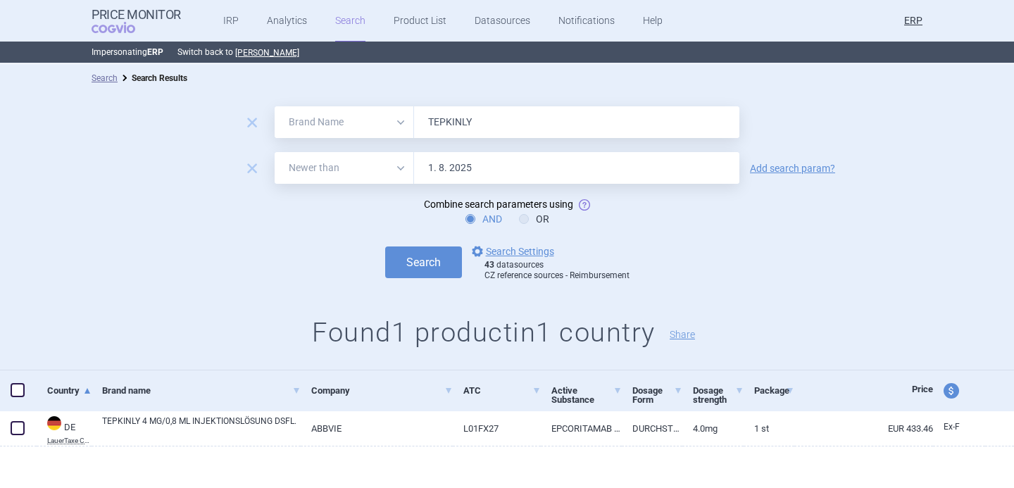
scroll to position [4, 0]
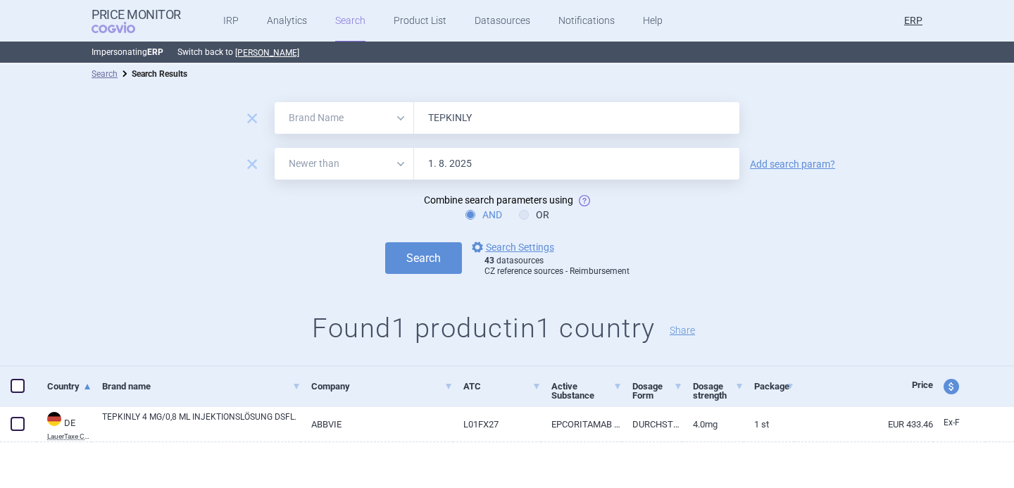
click at [451, 116] on input "TEPKINLY" at bounding box center [576, 118] width 325 height 32
click at [451, 125] on input "z" at bounding box center [576, 118] width 325 height 32
paste input "ZEPATIER"
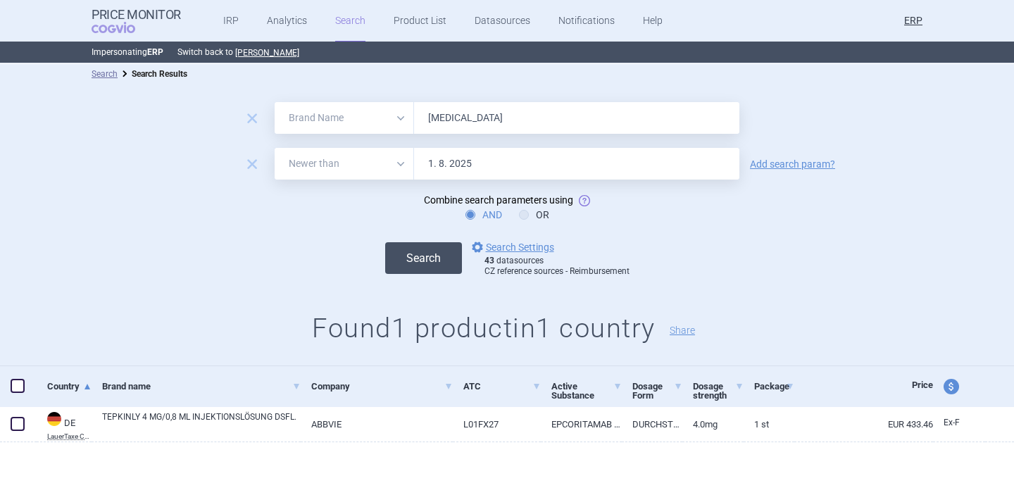
click at [433, 261] on button "Search" at bounding box center [423, 258] width 77 height 32
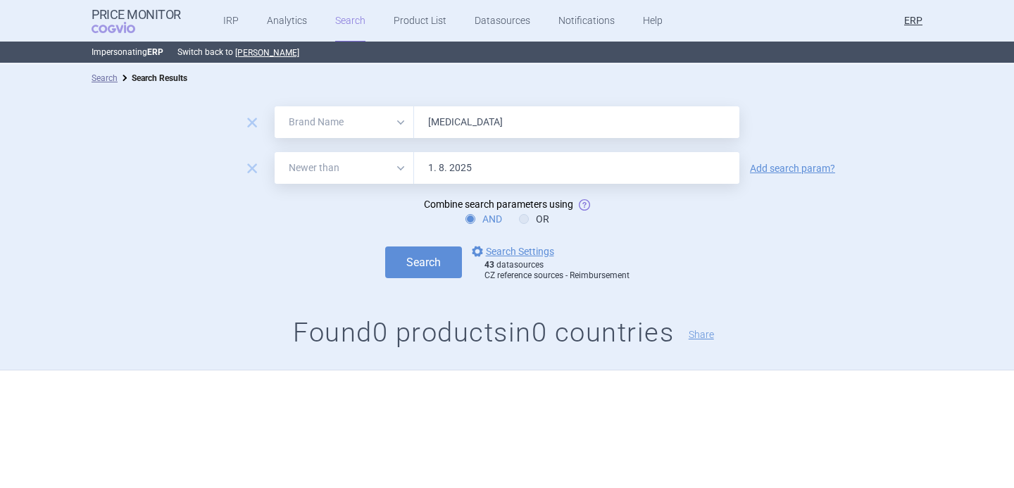
click at [456, 123] on input "ZEPATIER" at bounding box center [576, 122] width 325 height 32
paste input "MAVIRET"
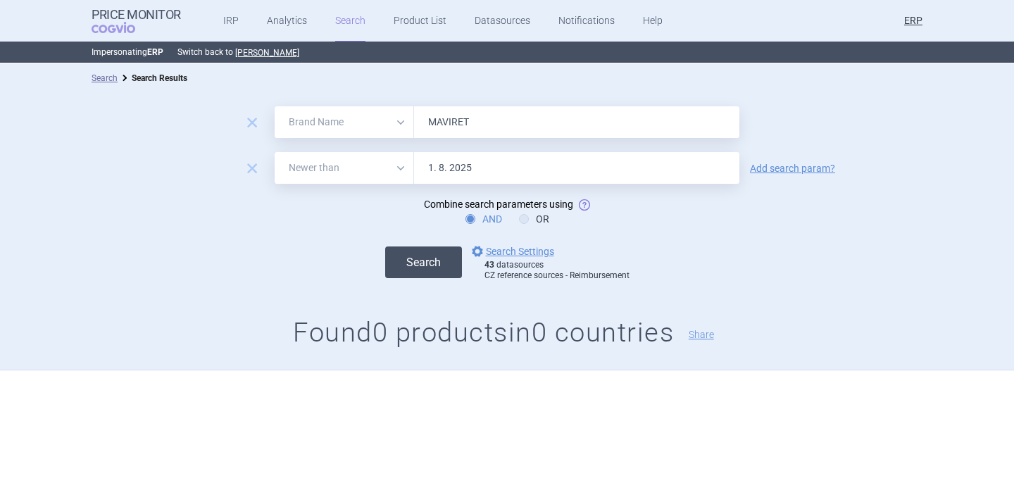
click at [419, 257] on button "Search" at bounding box center [423, 263] width 77 height 32
click at [475, 113] on input "MAVIRET" at bounding box center [576, 122] width 325 height 32
paste input "EPCLUSA"
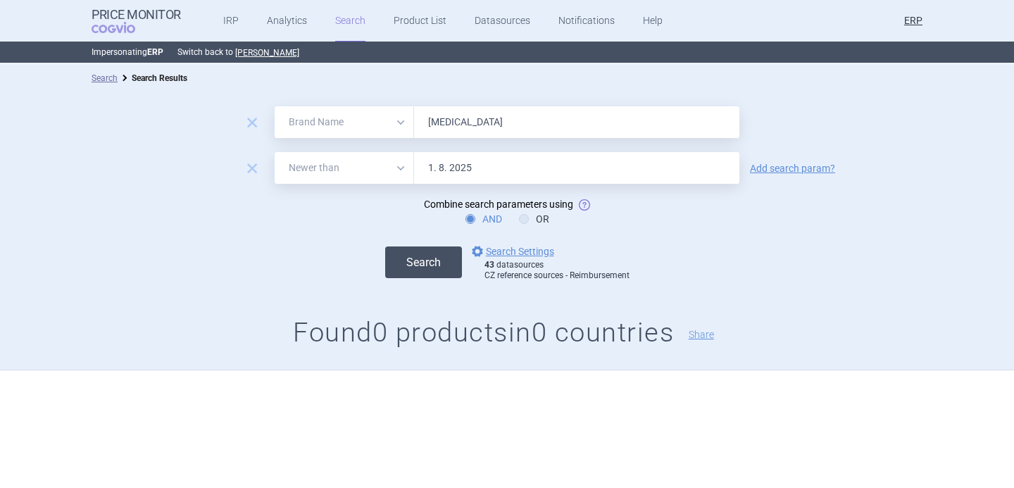
click at [424, 248] on button "Search" at bounding box center [423, 263] width 77 height 32
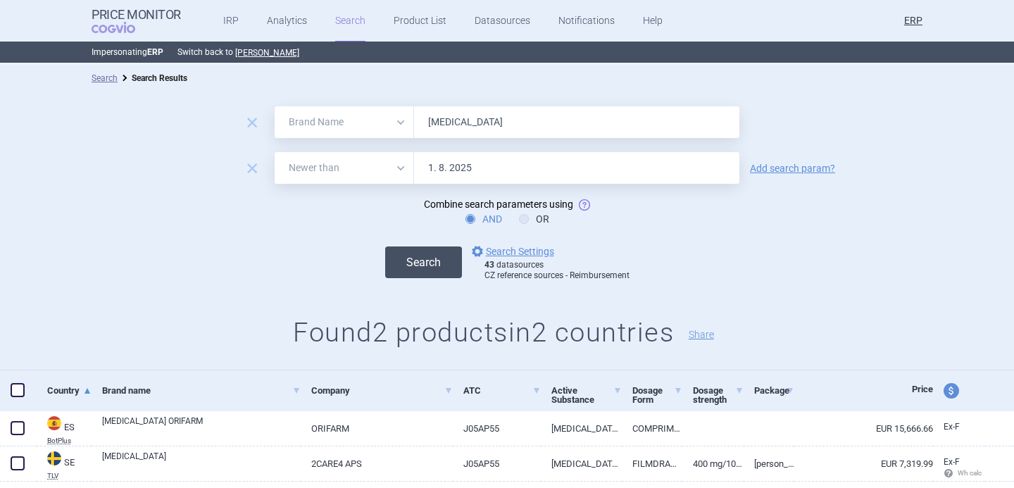
scroll to position [39, 0]
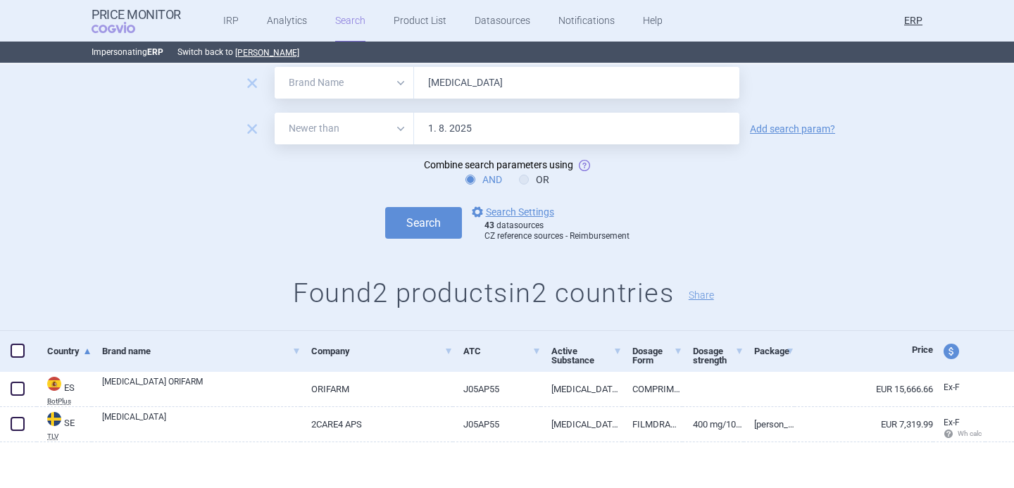
click at [489, 80] on input "EPCLUSA" at bounding box center [576, 83] width 325 height 32
paste input "XELJANZ"
click at [421, 218] on button "Search" at bounding box center [423, 223] width 77 height 32
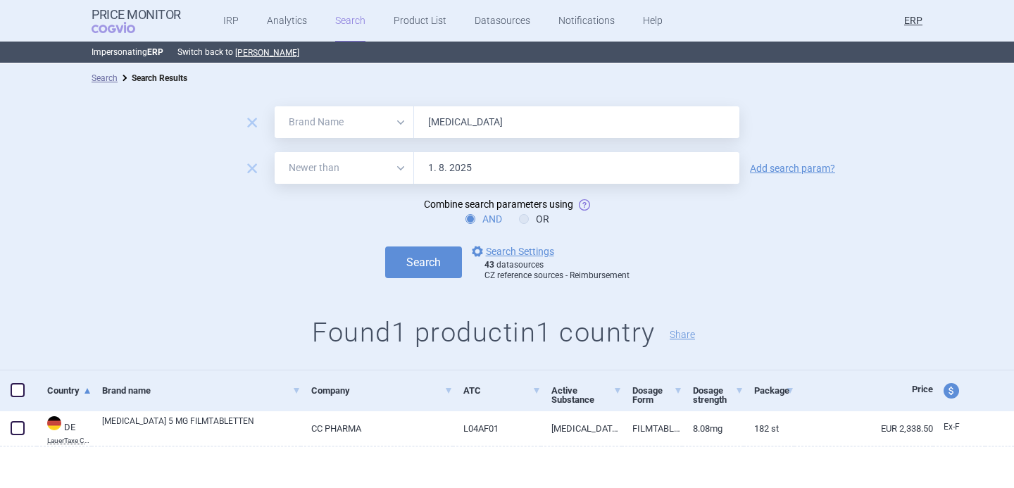
click at [439, 119] on input "XELJANZ" at bounding box center [576, 122] width 325 height 32
paste input "OLUMIANT"
click at [428, 266] on button "Search" at bounding box center [423, 263] width 77 height 32
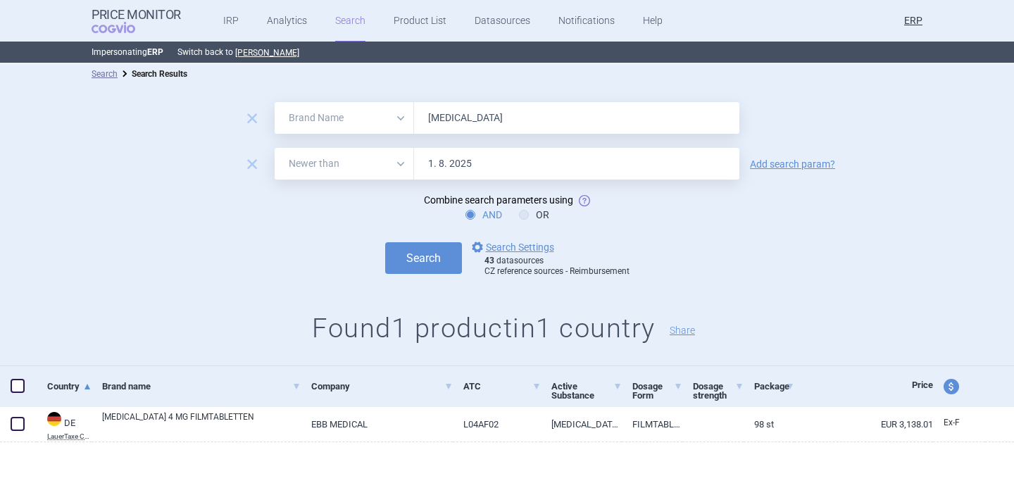
click at [477, 111] on input "OLUMIANT" at bounding box center [576, 118] width 325 height 32
paste input "RINVOQ"
click at [428, 250] on button "Search" at bounding box center [423, 258] width 77 height 32
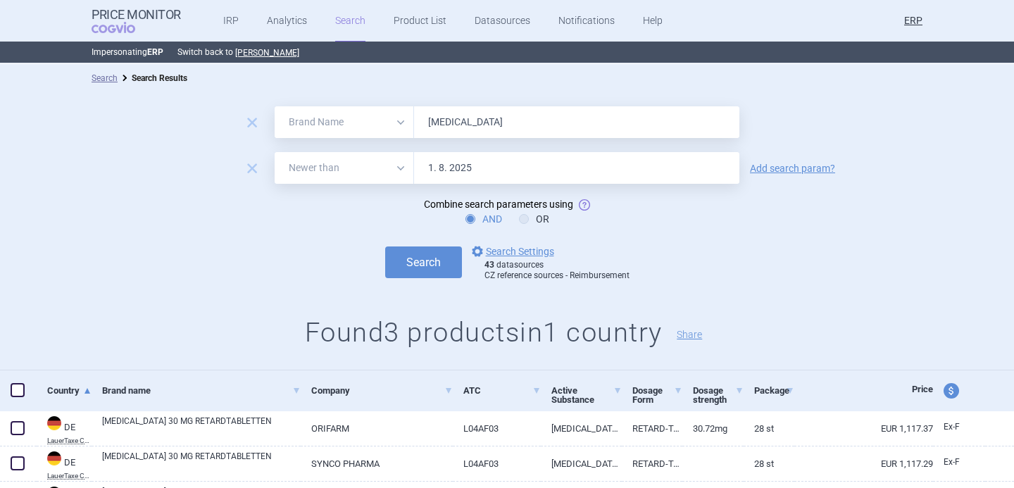
click at [464, 123] on input "RINVOQ" at bounding box center [576, 122] width 325 height 32
paste input "JYSELECA"
click at [437, 247] on button "Search" at bounding box center [423, 263] width 77 height 32
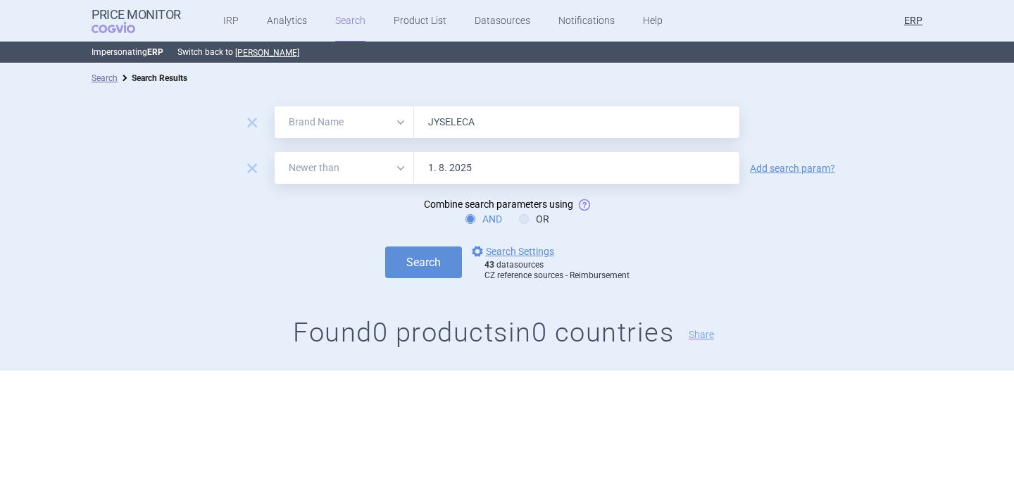
click at [460, 117] on input "JYSELECA" at bounding box center [576, 122] width 325 height 32
paste input "IMBRUVI"
click at [432, 263] on button "Search" at bounding box center [423, 263] width 77 height 32
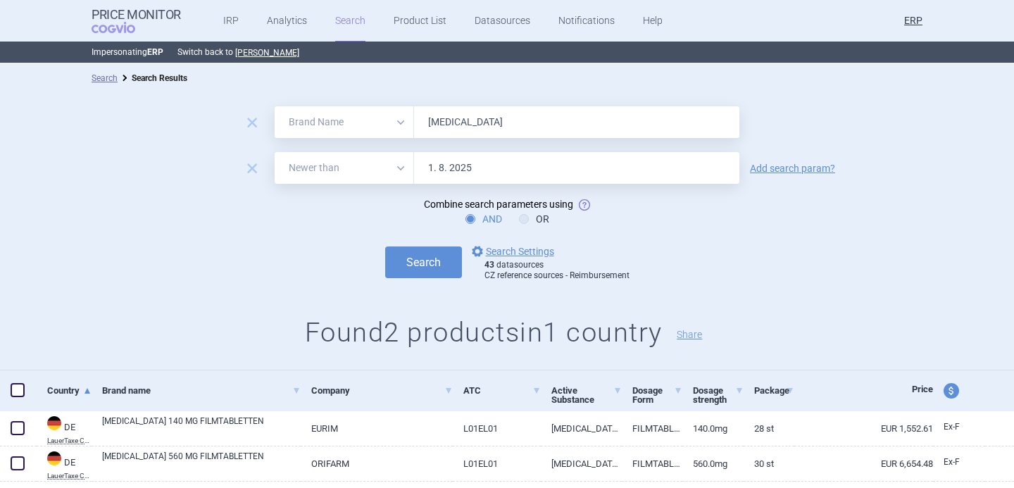
scroll to position [39, 0]
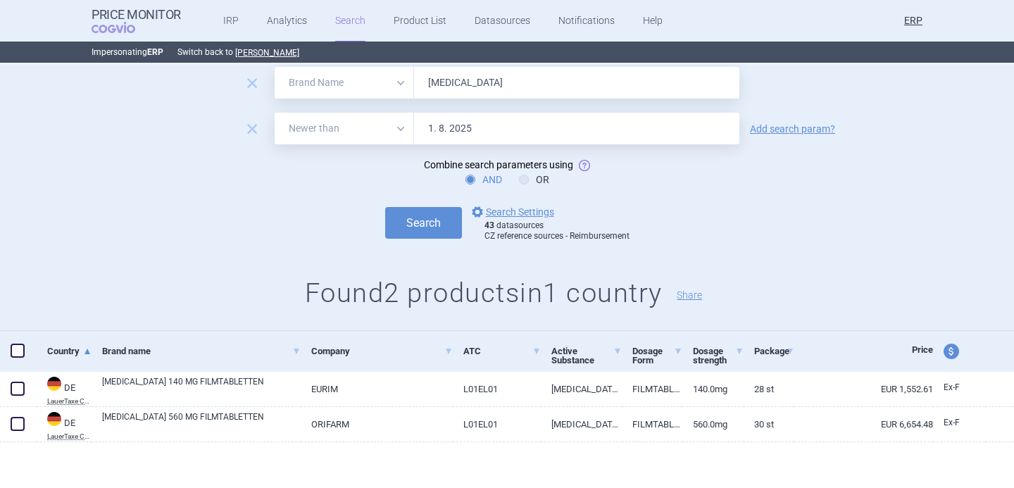
click at [468, 85] on input "IMBRUVICA" at bounding box center [576, 83] width 325 height 32
paste input "CALQUENCE"
click at [435, 197] on form "remove All Brand Name ATC Company Active Substance Country Newer than CALQUENCE…" at bounding box center [507, 154] width 1014 height 175
click at [435, 218] on button "Search" at bounding box center [423, 223] width 77 height 32
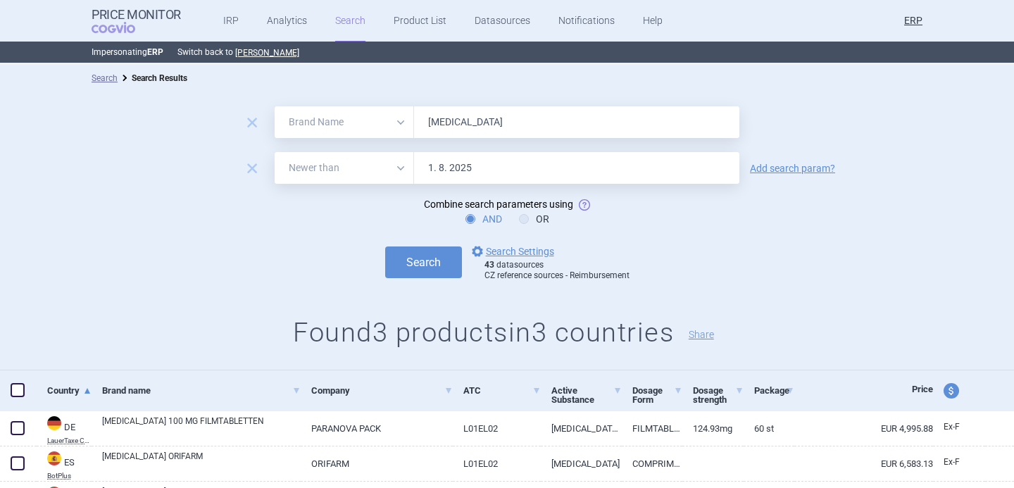
click at [472, 116] on input "CALQUENCE" at bounding box center [576, 122] width 325 height 32
paste input "ZYDELIG"
click at [439, 275] on button "Search" at bounding box center [423, 263] width 77 height 32
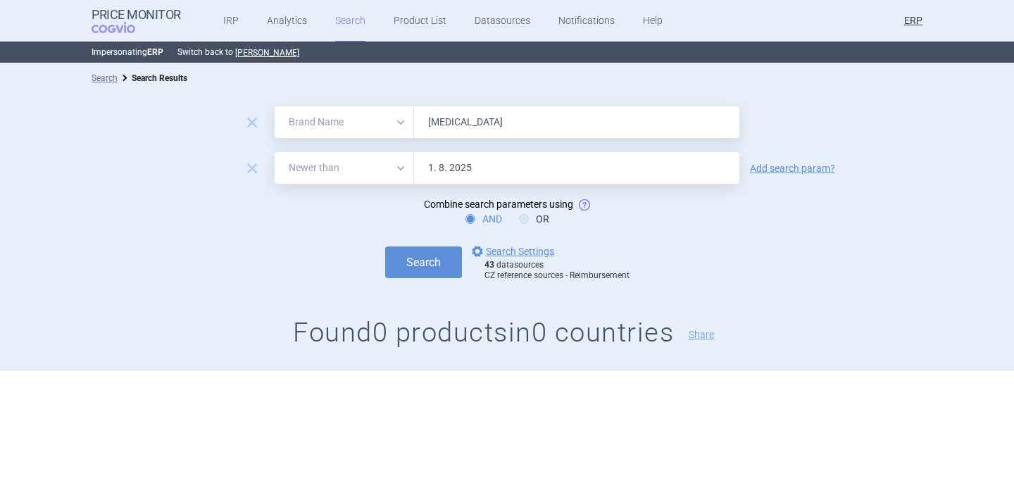
click at [464, 127] on input "ZYDELIG" at bounding box center [576, 122] width 325 height 32
paste input "VENCLYXTO"
click at [428, 268] on button "Search" at bounding box center [423, 263] width 77 height 32
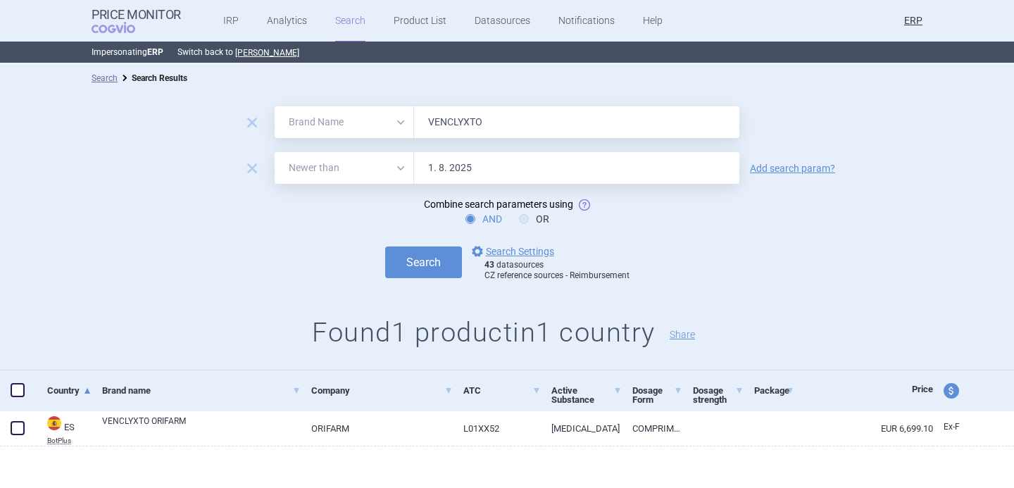
click at [463, 126] on input "VENCLYXTO" at bounding box center [576, 122] width 325 height 32
paste input "DUPIXENT"
type input "DUPIXENT"
click at [431, 266] on button "Search" at bounding box center [423, 263] width 77 height 32
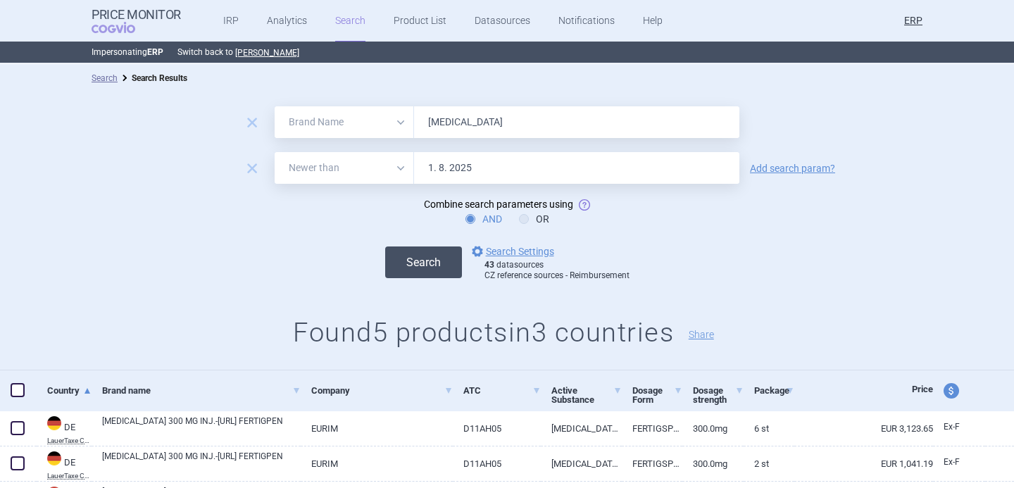
scroll to position [145, 0]
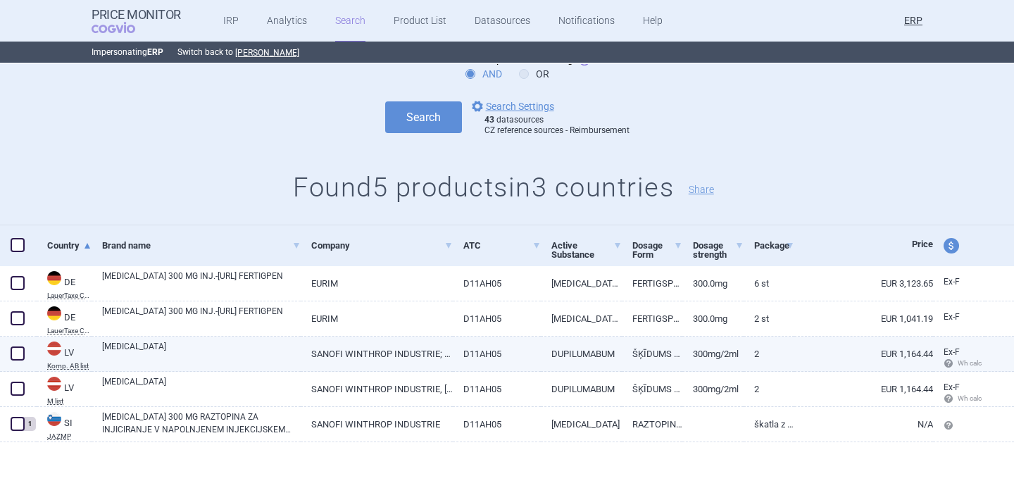
click at [199, 344] on link "DUPIXENT" at bounding box center [201, 352] width 199 height 25
select select "EUR"
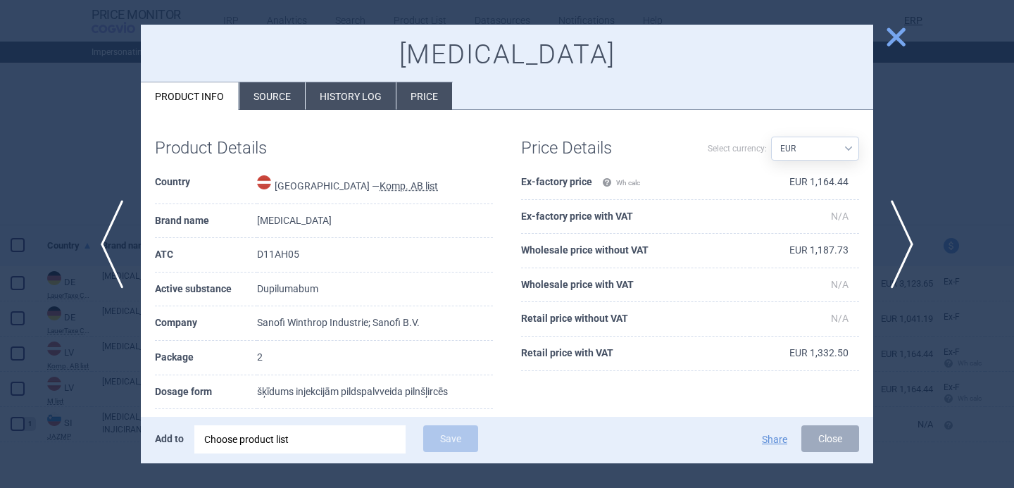
click at [284, 99] on li "Source" at bounding box center [272, 95] width 66 height 27
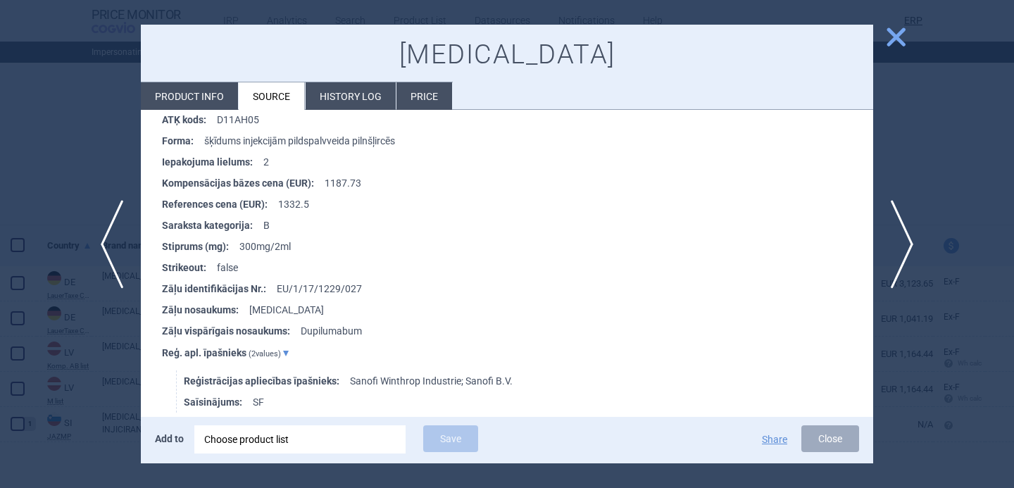
scroll to position [404, 0]
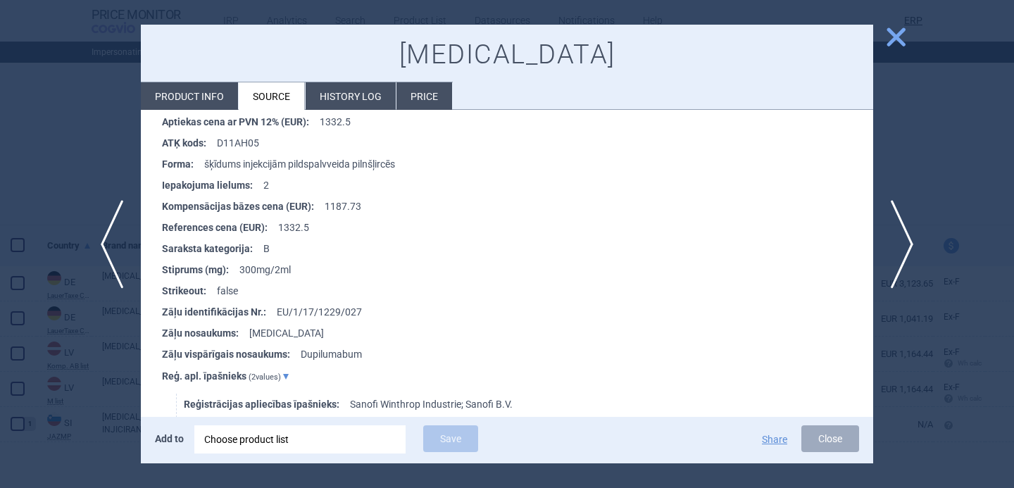
click at [204, 99] on li "Product info" at bounding box center [189, 95] width 97 height 27
select select "EUR"
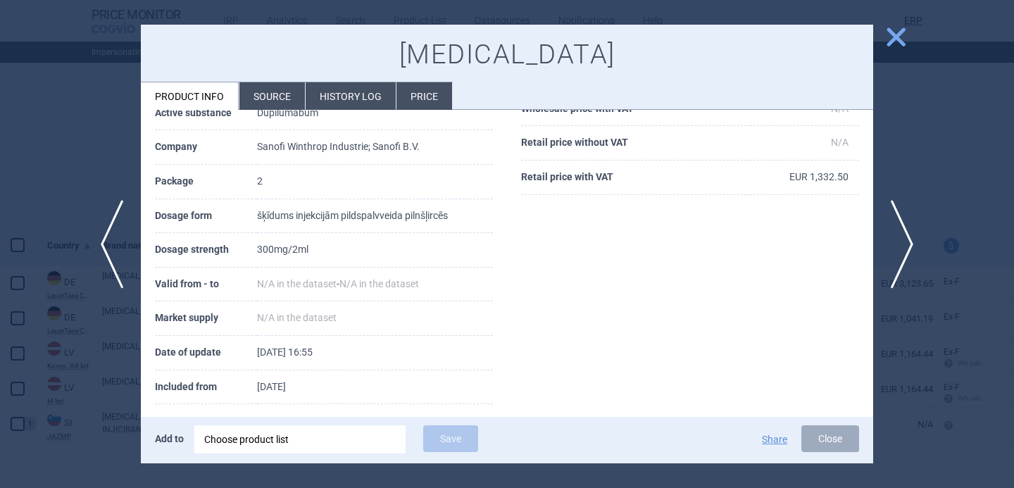
scroll to position [174, 0]
click at [112, 352] on div at bounding box center [507, 244] width 1014 height 488
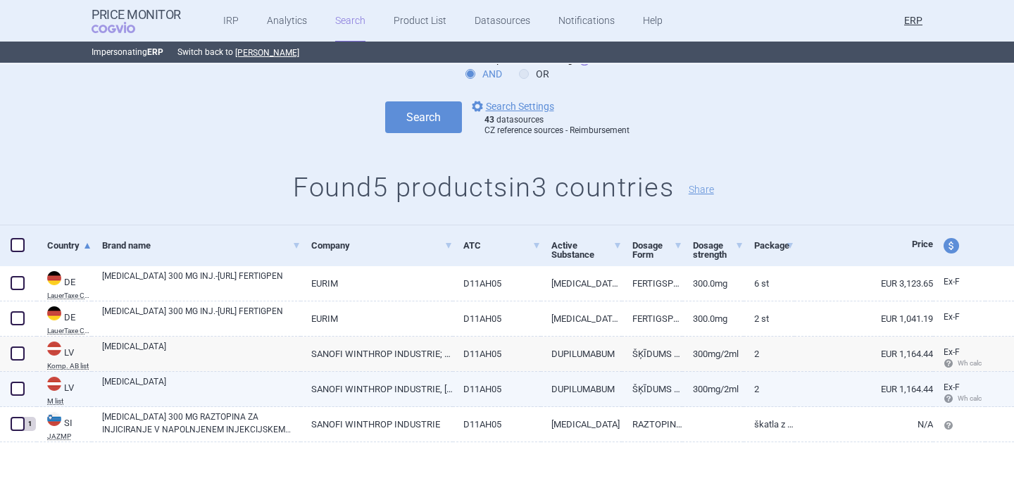
click at [182, 384] on link "DUPIXENT" at bounding box center [201, 387] width 199 height 25
select select "EUR"
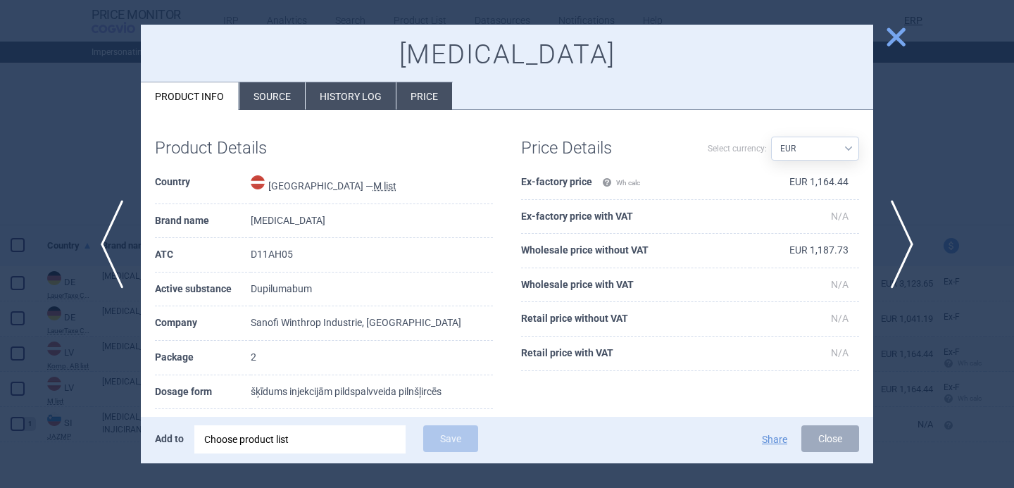
click at [261, 89] on li "Source" at bounding box center [272, 95] width 66 height 27
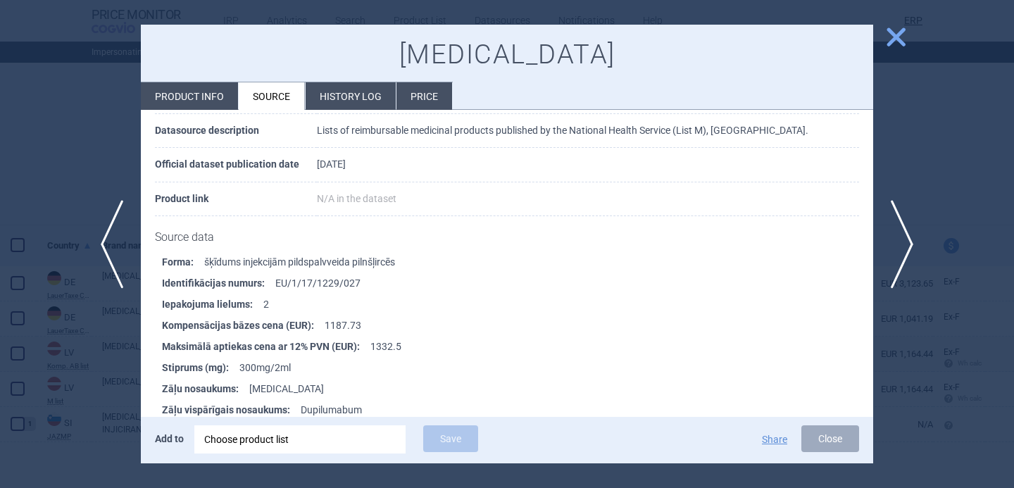
scroll to position [113, 0]
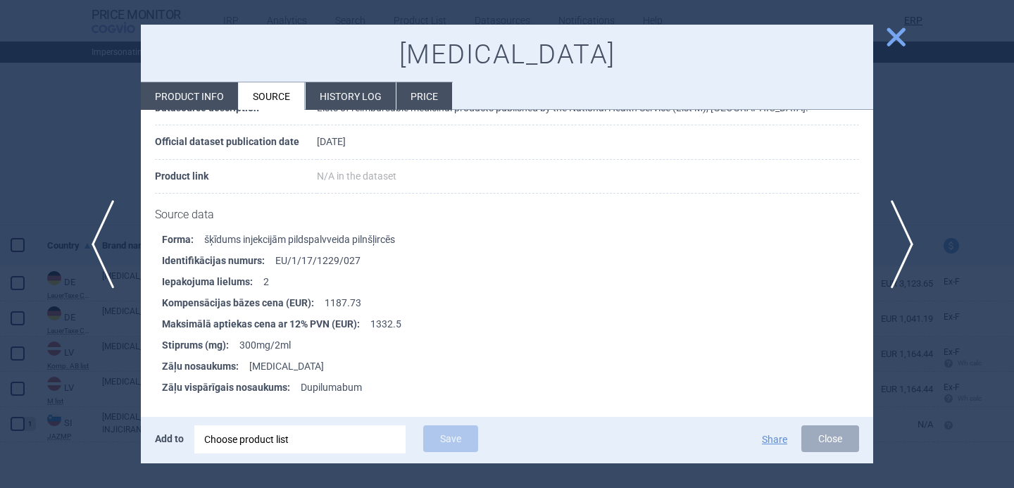
click at [117, 249] on span "previous" at bounding box center [108, 244] width 32 height 89
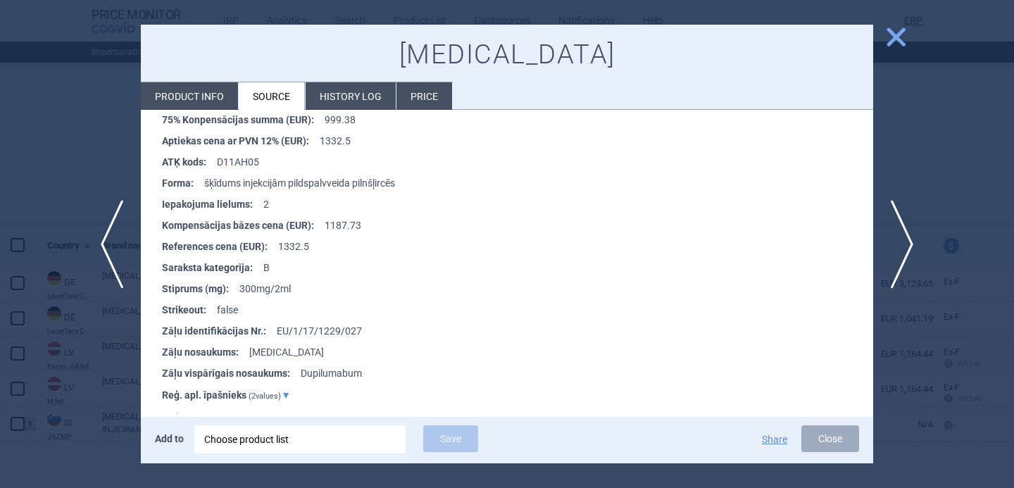
scroll to position [240, 0]
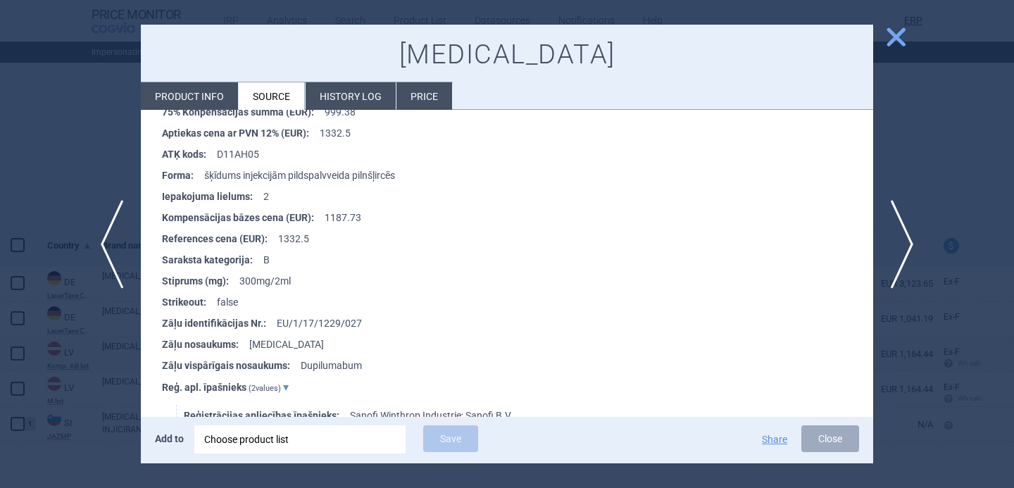
click at [92, 381] on div at bounding box center [507, 244] width 1014 height 488
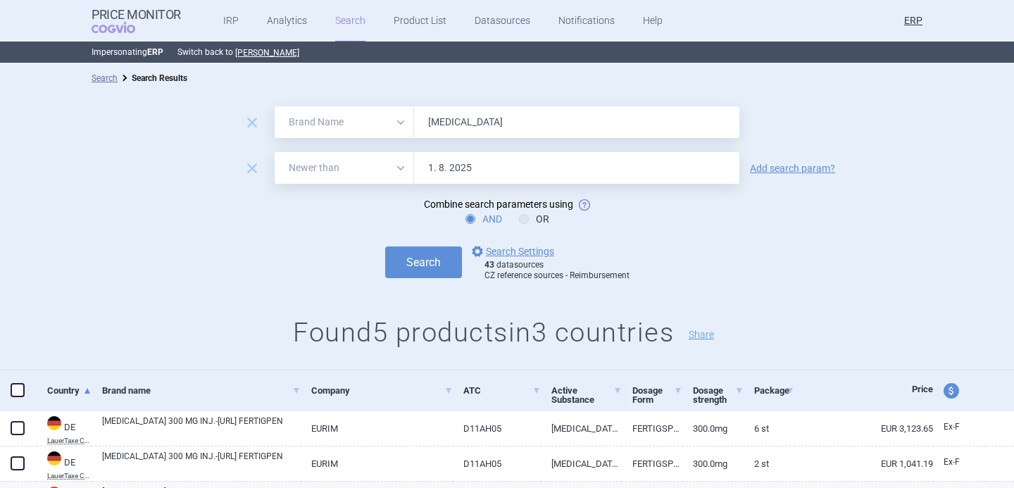
click at [455, 139] on form "remove All Brand Name ATC Company Active Substance Country Newer than DUPIXENT …" at bounding box center [507, 193] width 1014 height 175
click at [455, 132] on input "DUPIXENT" at bounding box center [576, 122] width 325 height 32
paste input "CIBINQO"
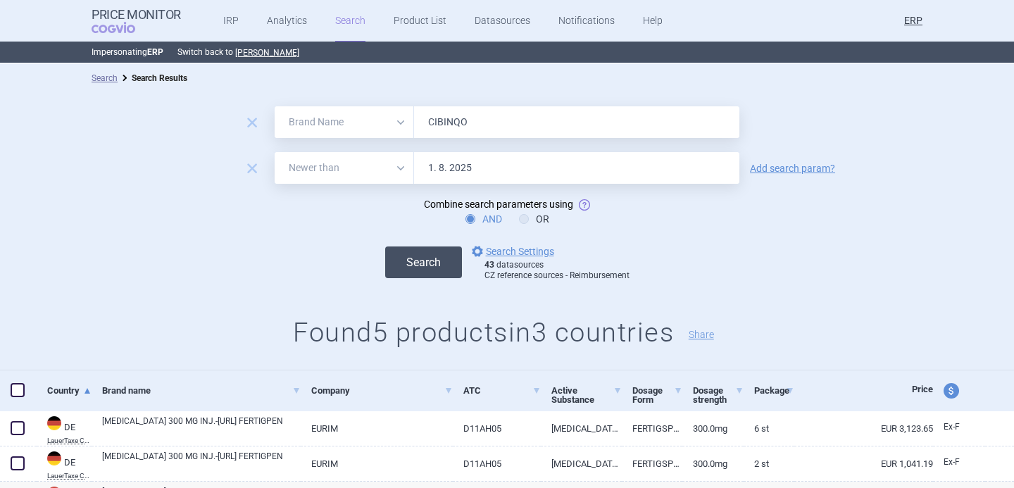
click at [437, 263] on button "Search" at bounding box center [423, 263] width 77 height 32
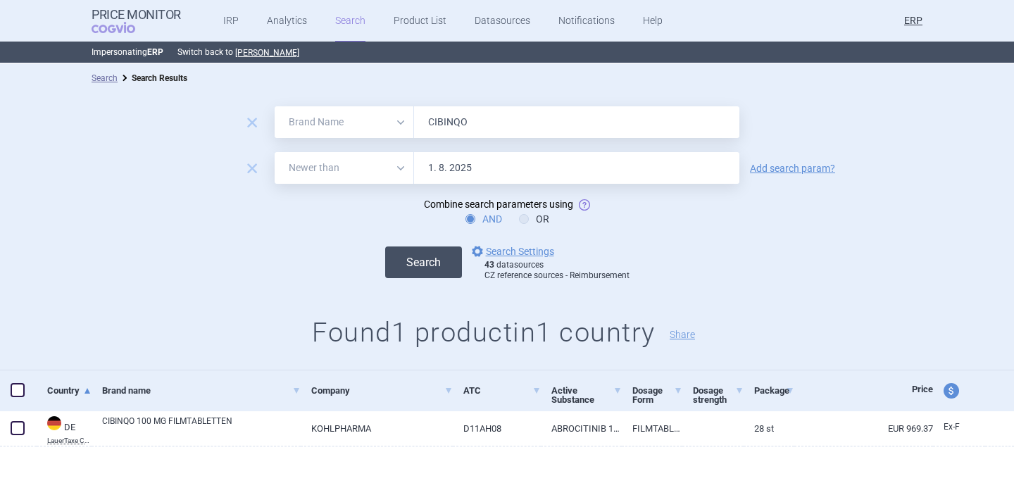
scroll to position [4, 0]
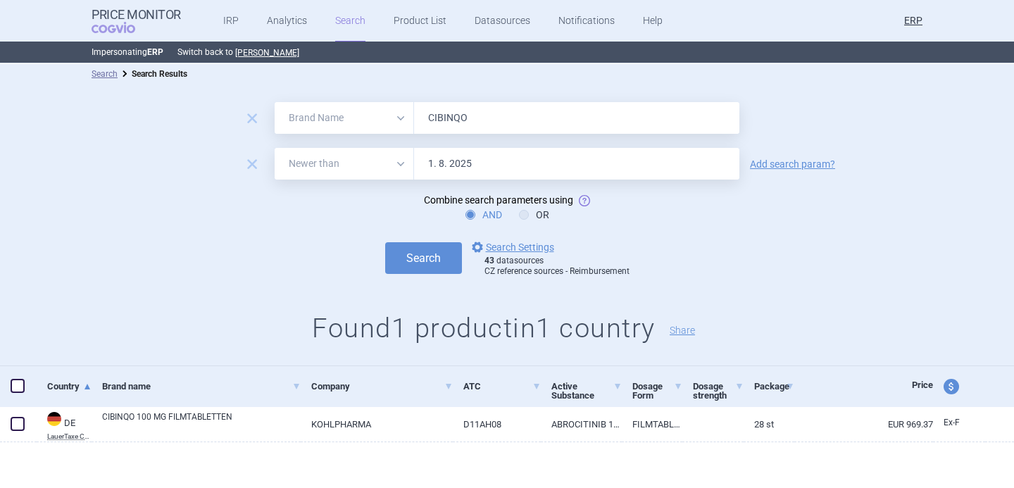
click at [454, 116] on input "CIBINQO" at bounding box center [576, 118] width 325 height 32
paste input "OLUMIANT"
click at [430, 249] on button "Search" at bounding box center [423, 258] width 77 height 32
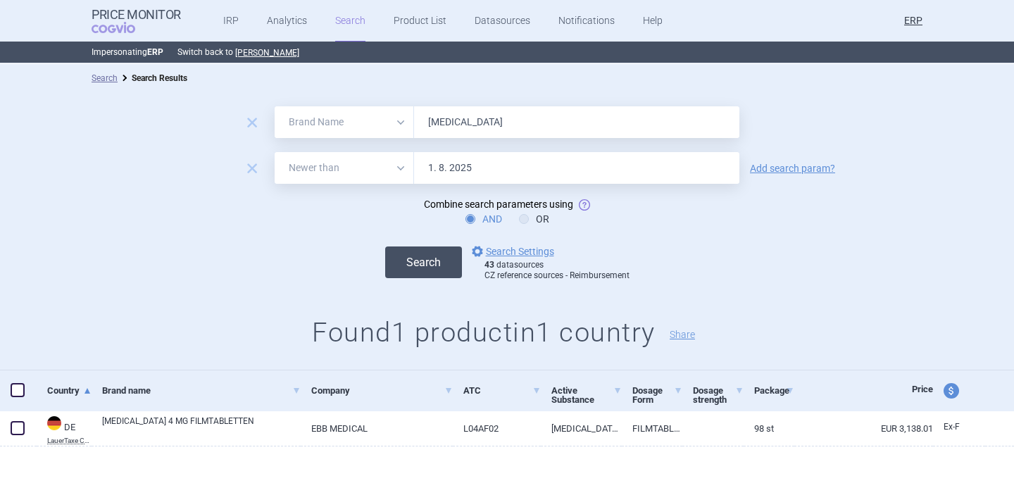
scroll to position [4, 0]
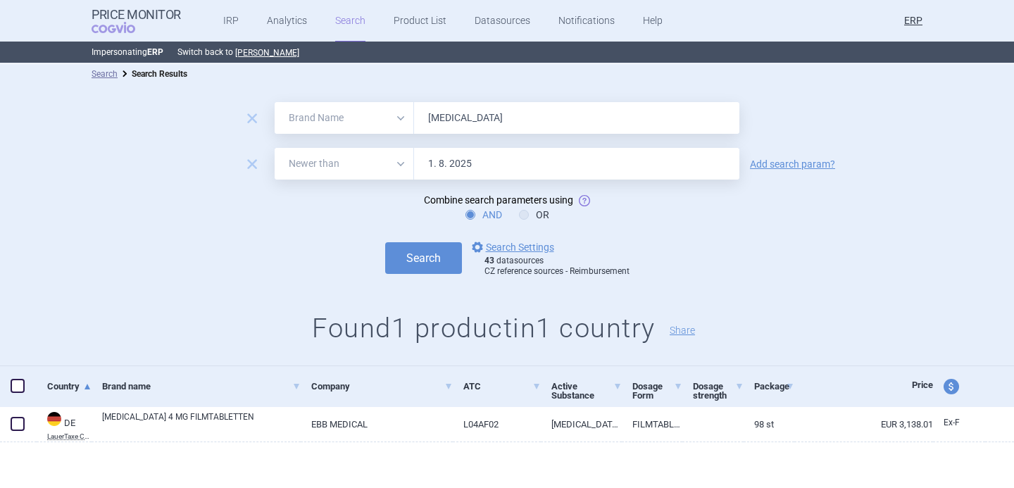
click at [458, 120] on input "OLUMIANT" at bounding box center [576, 118] width 325 height 32
paste input "RINVOQ"
type input "RINVOQ"
click at [437, 253] on button "Search" at bounding box center [423, 258] width 77 height 32
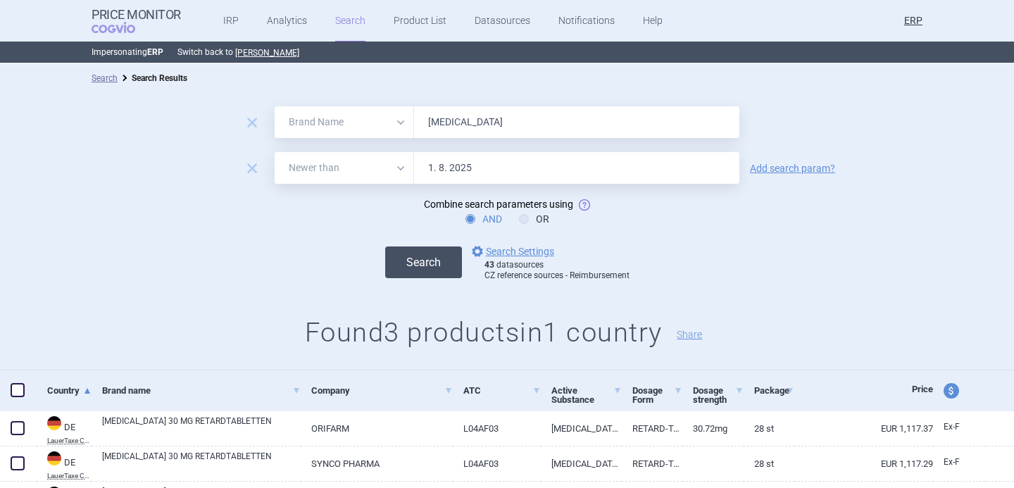
scroll to position [75, 0]
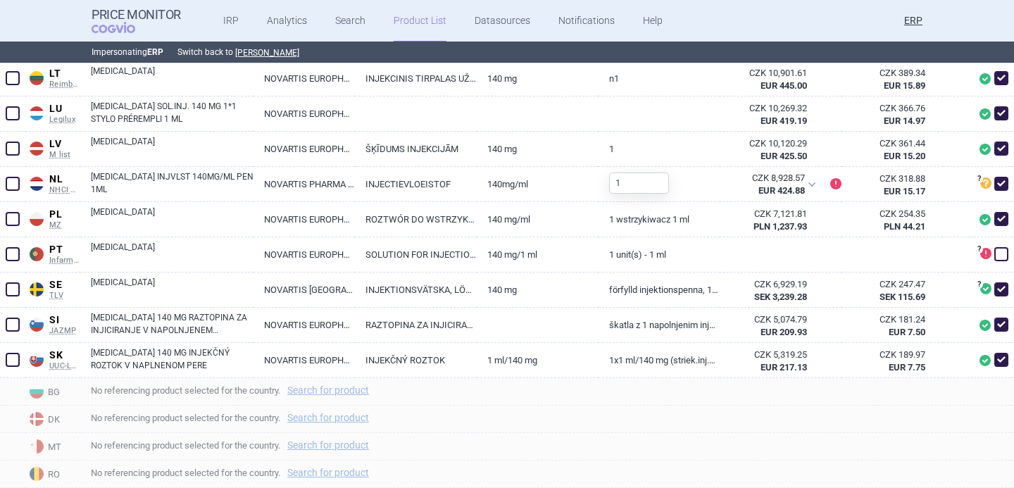
scroll to position [1090, 0]
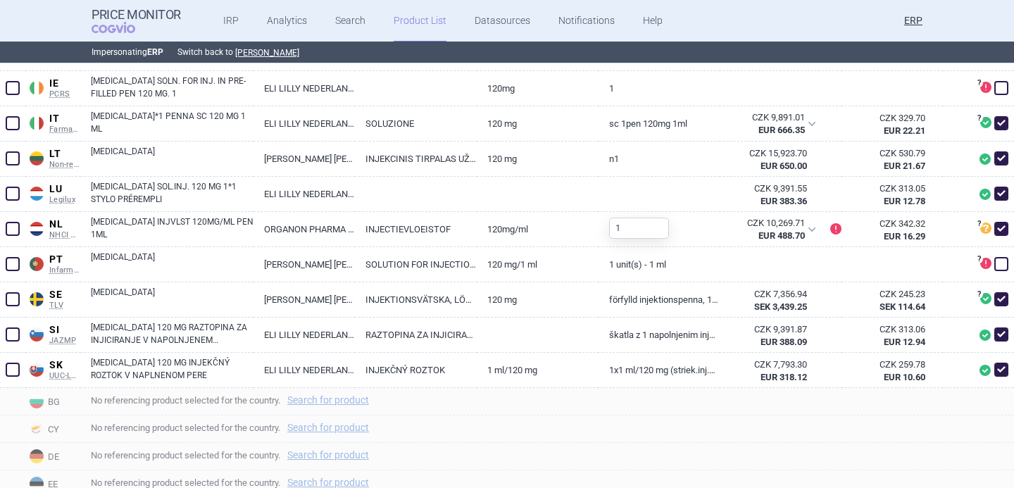
scroll to position [856, 0]
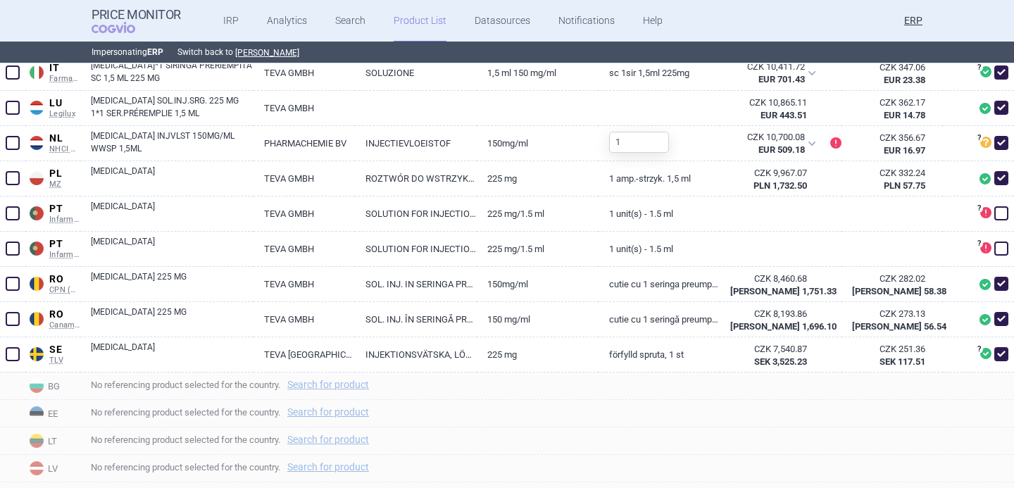
scroll to position [1002, 0]
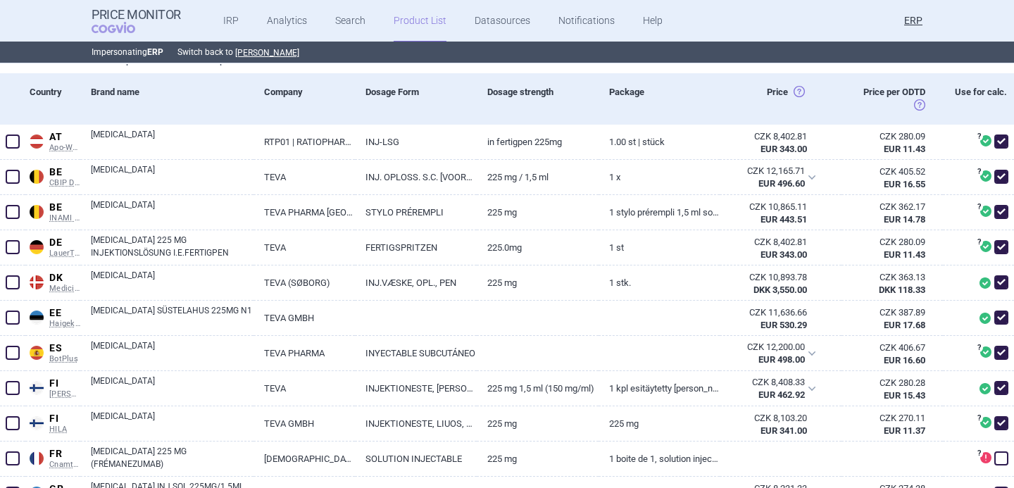
scroll to position [220, 0]
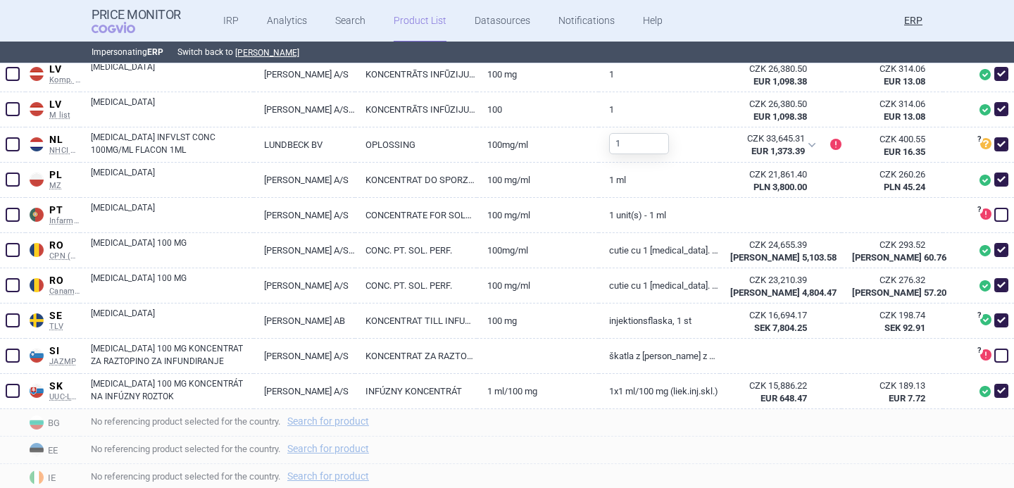
scroll to position [1011, 0]
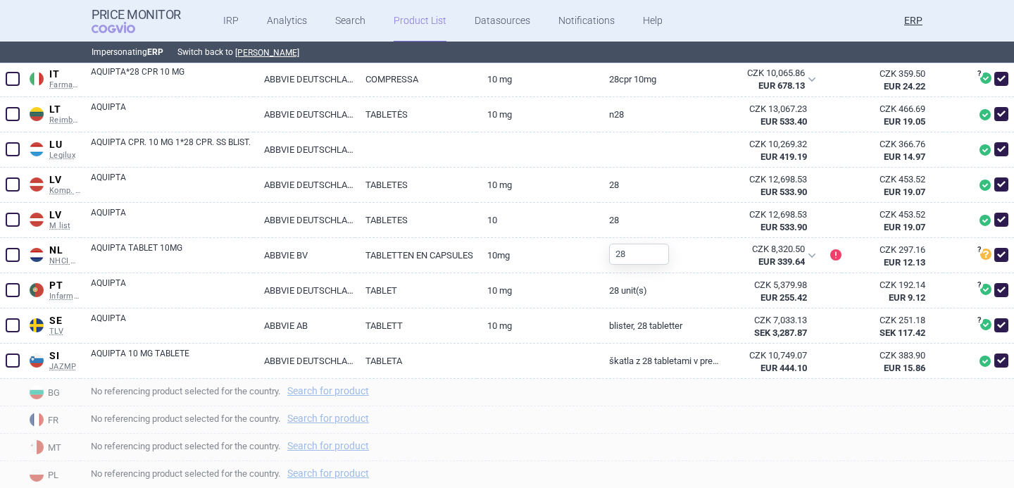
scroll to position [1014, 0]
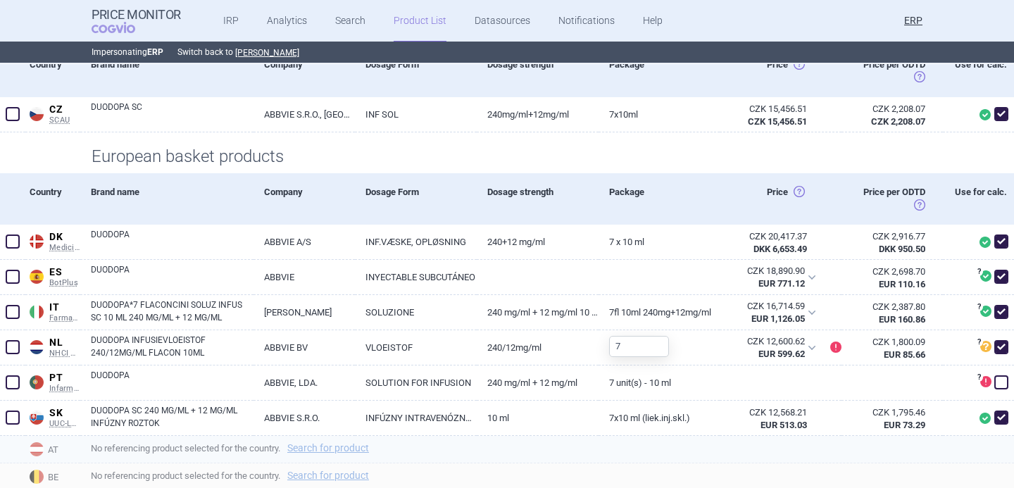
scroll to position [268, 0]
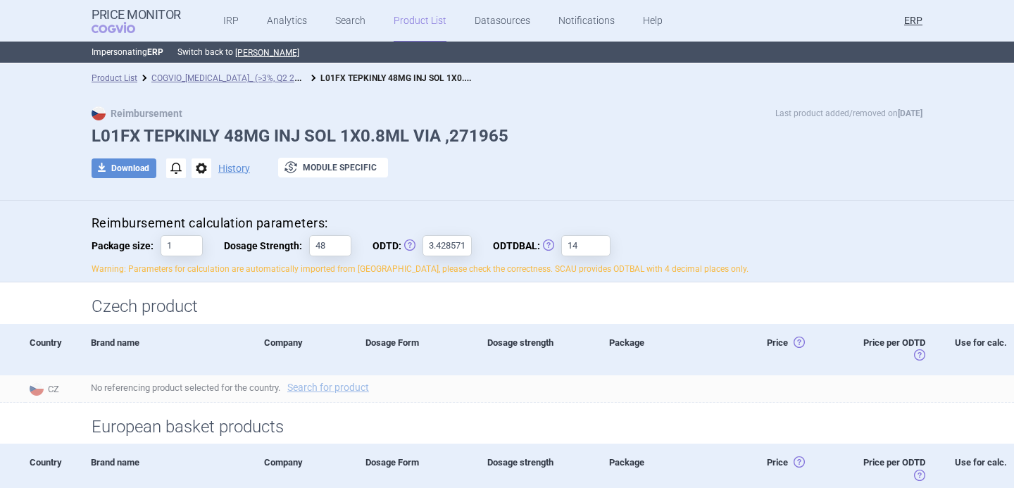
click at [195, 132] on h1 "L01FX TEPKINLY 48MG INJ SOL 1X0.8ML VIA ,271965" at bounding box center [507, 136] width 831 height 20
copy h1 "TEPKINLY"
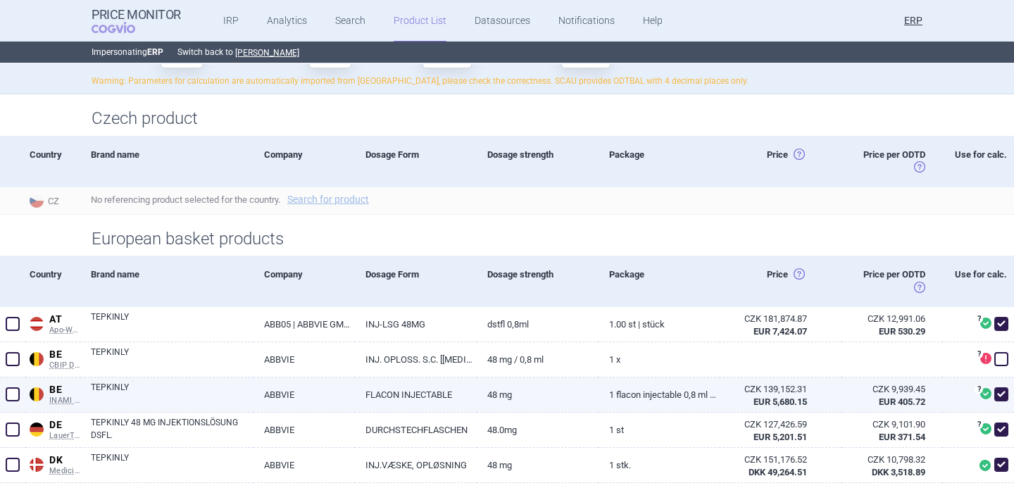
scroll to position [172, 0]
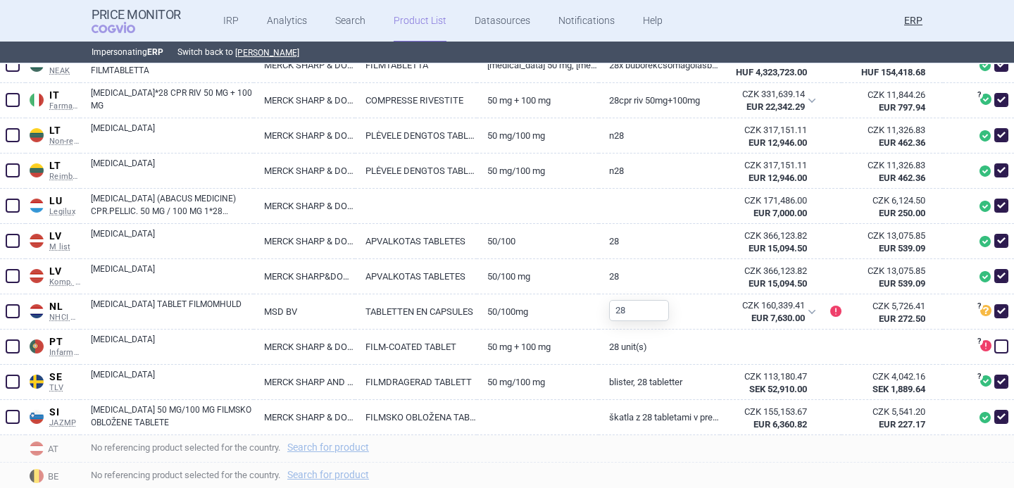
scroll to position [843, 0]
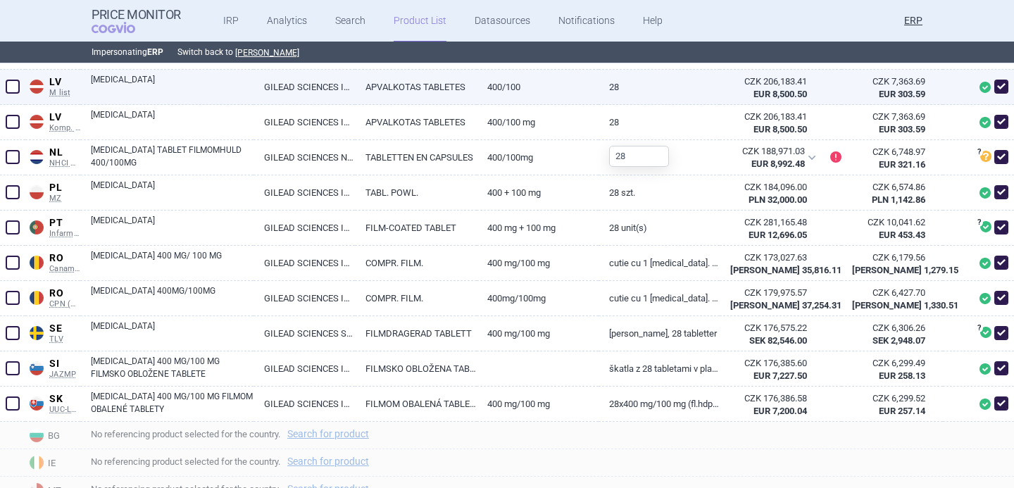
scroll to position [1162, 0]
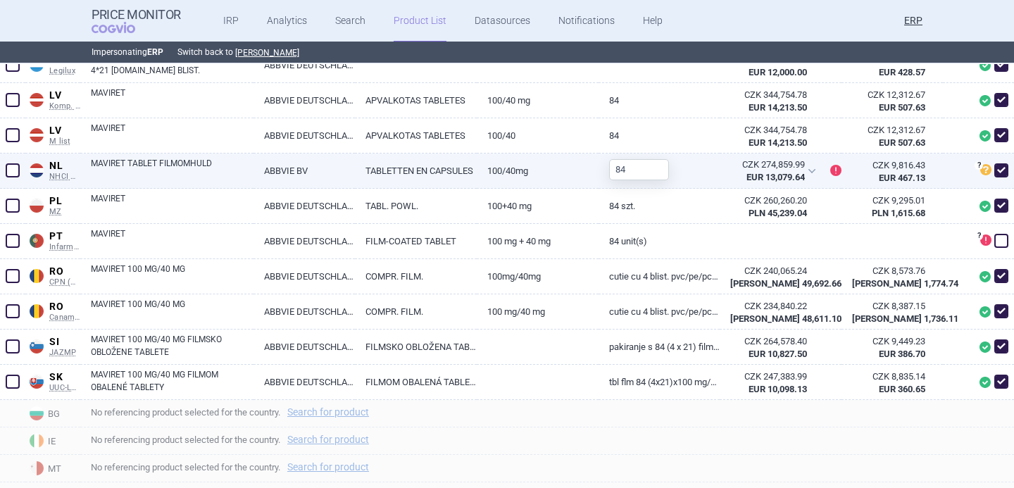
scroll to position [1094, 0]
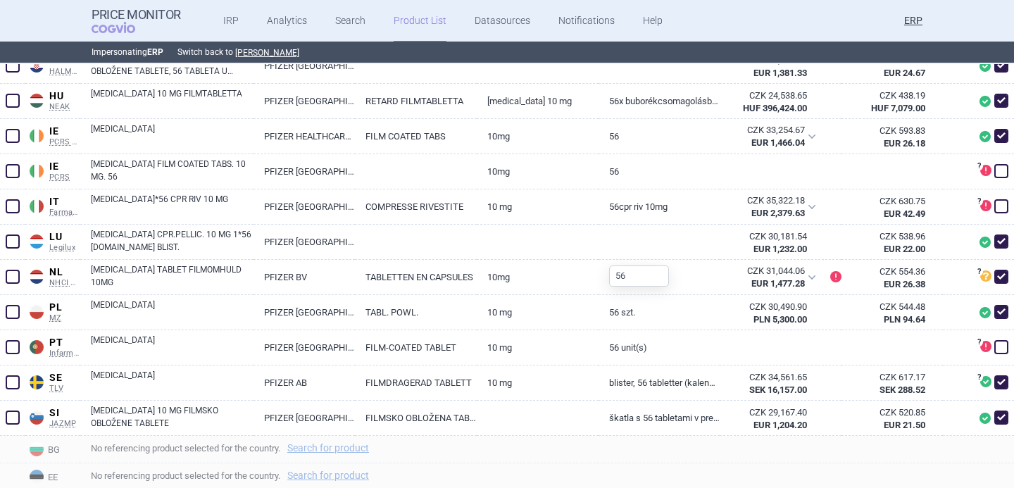
scroll to position [904, 0]
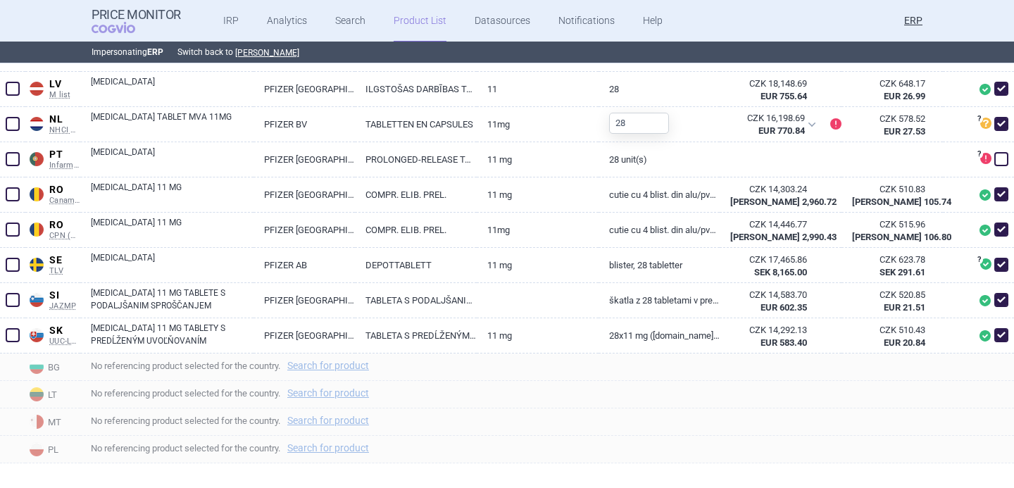
scroll to position [1181, 0]
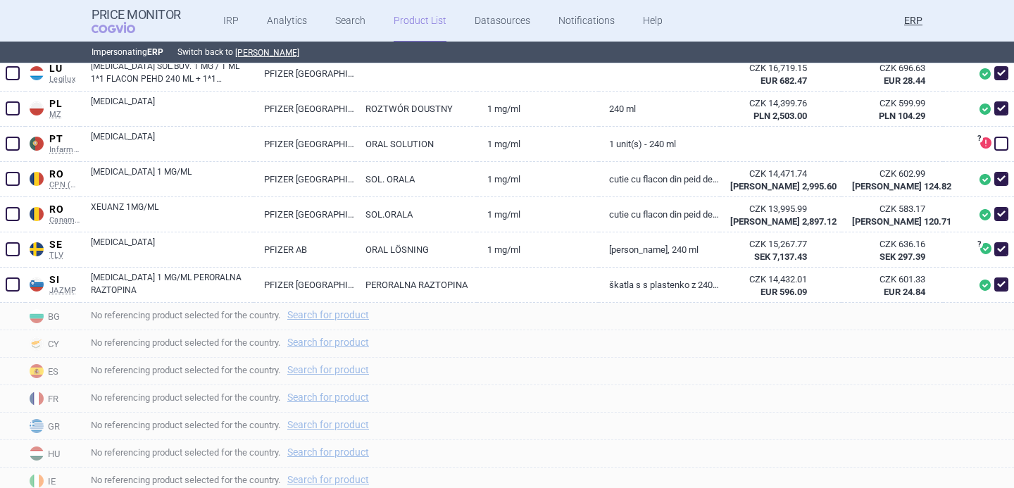
scroll to position [812, 0]
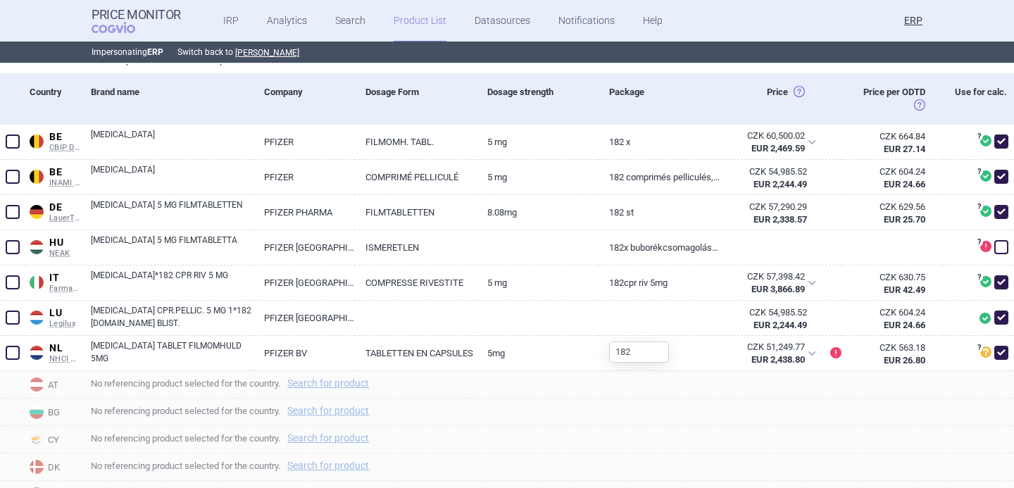
scroll to position [459, 0]
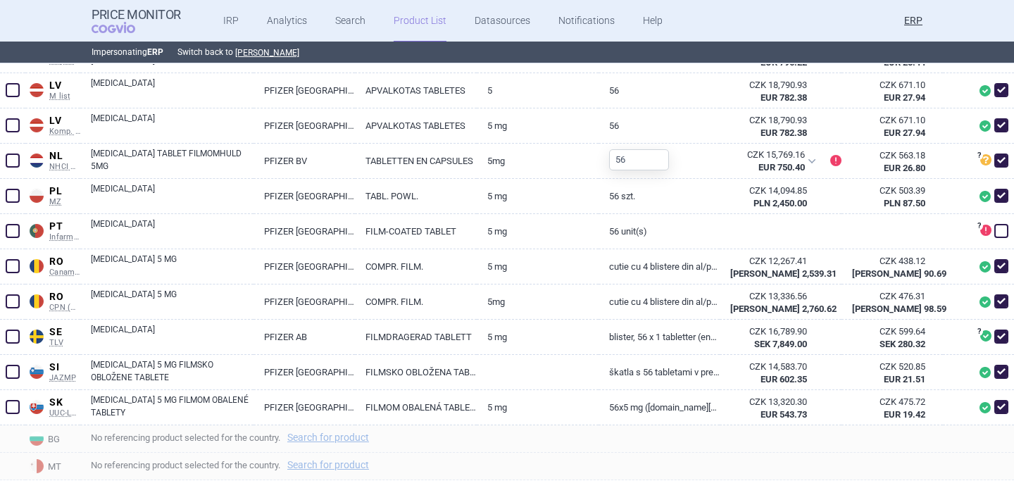
scroll to position [1232, 0]
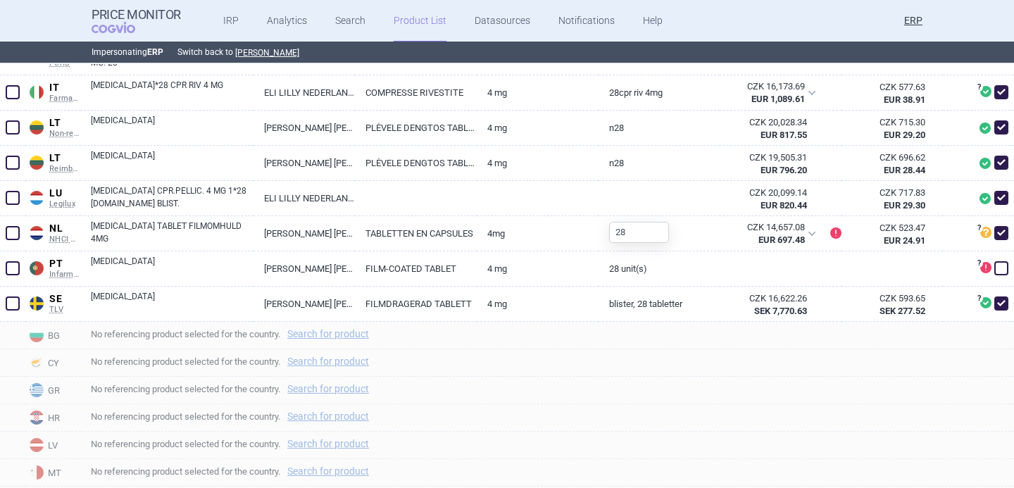
scroll to position [926, 0]
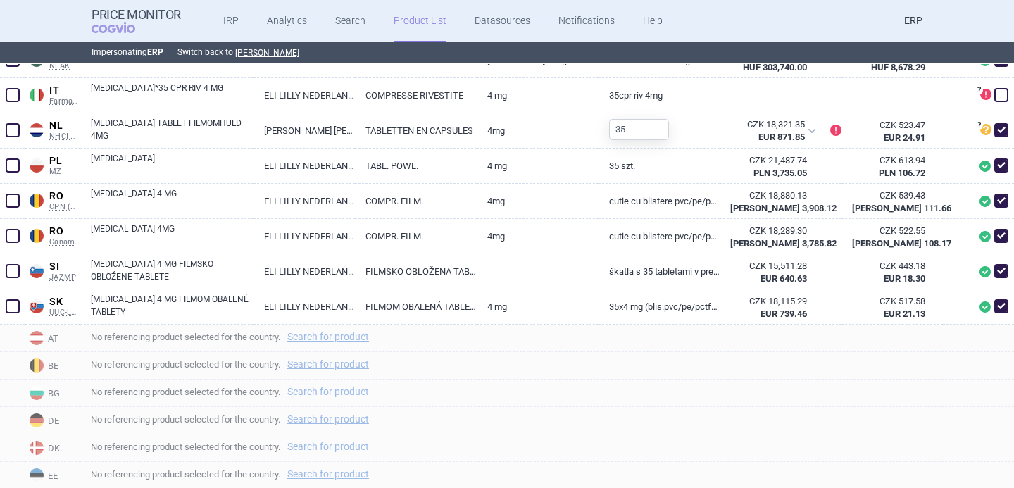
scroll to position [533, 0]
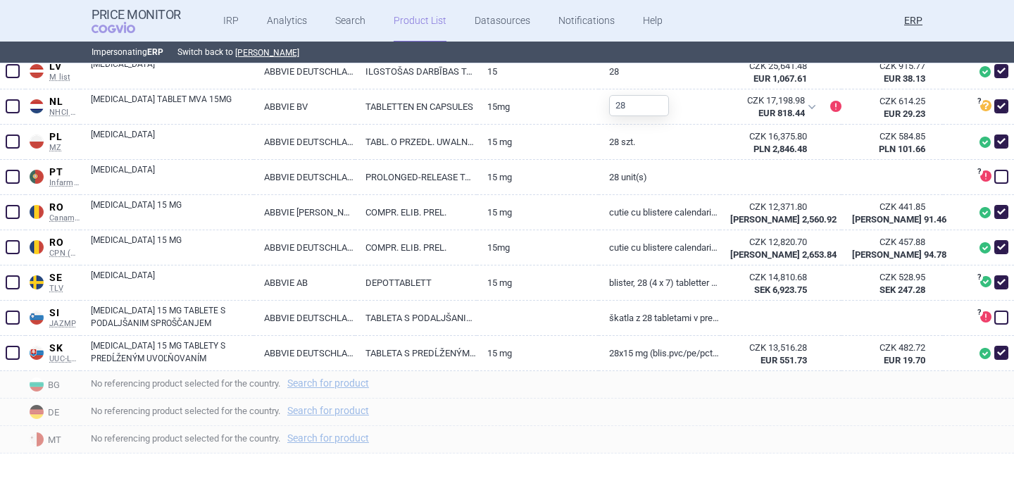
scroll to position [1189, 0]
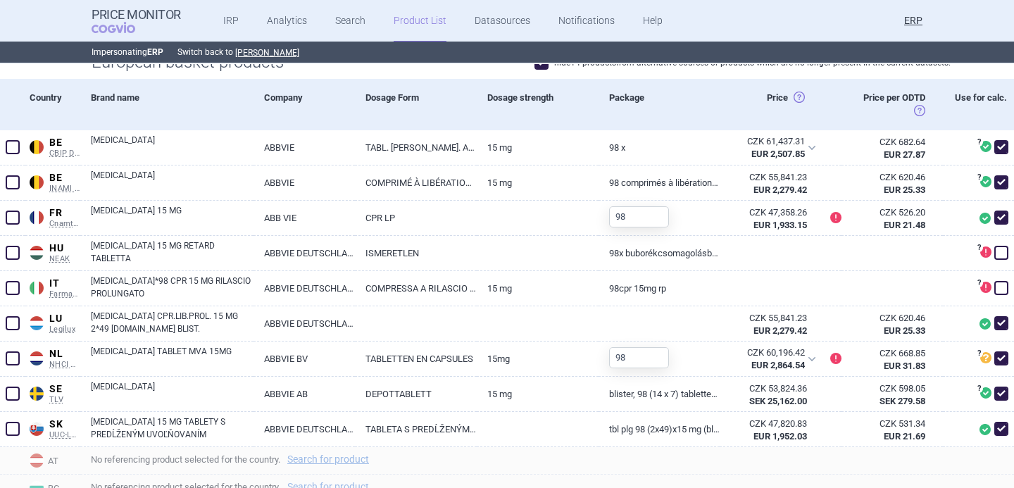
scroll to position [373, 0]
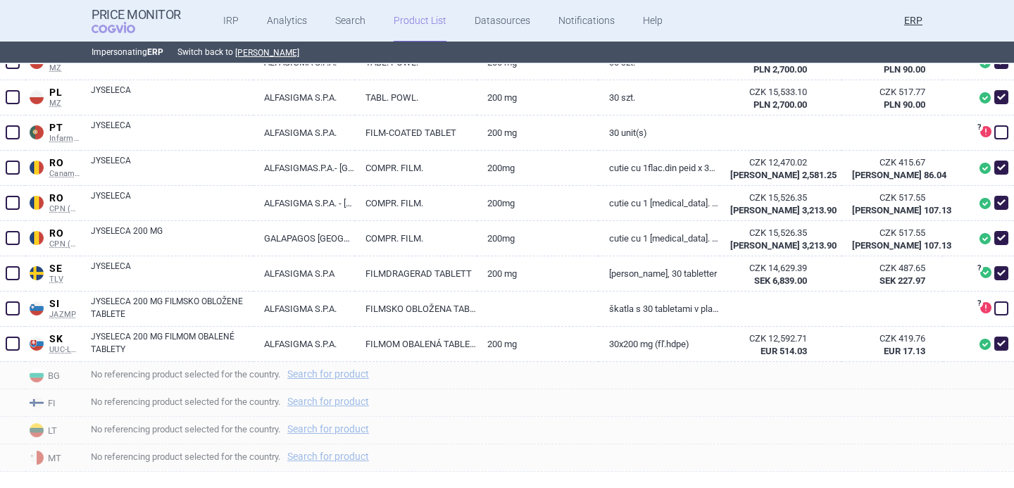
scroll to position [1199, 0]
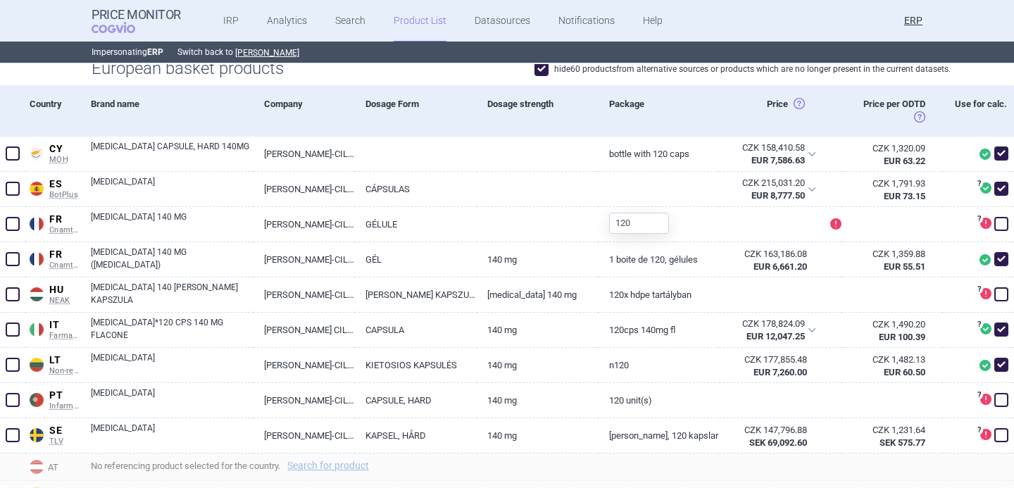
scroll to position [400, 0]
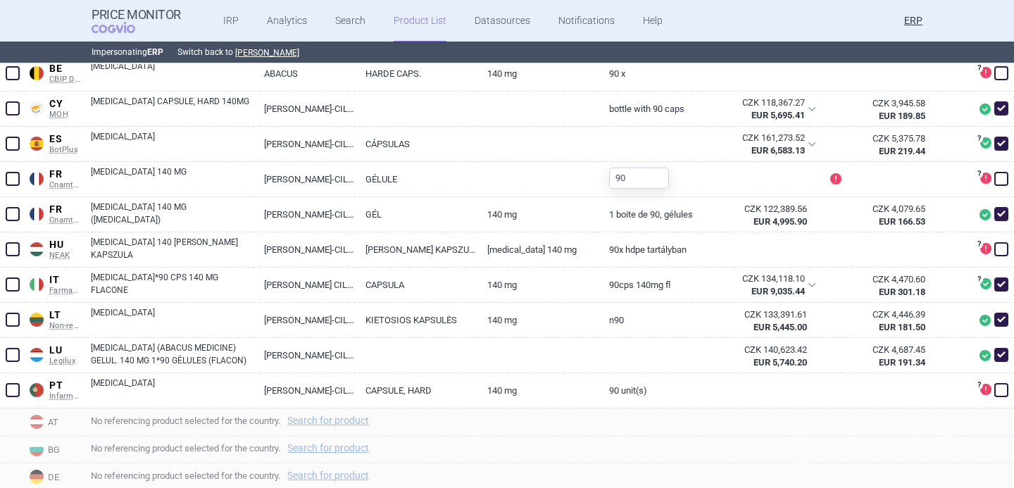
scroll to position [448, 0]
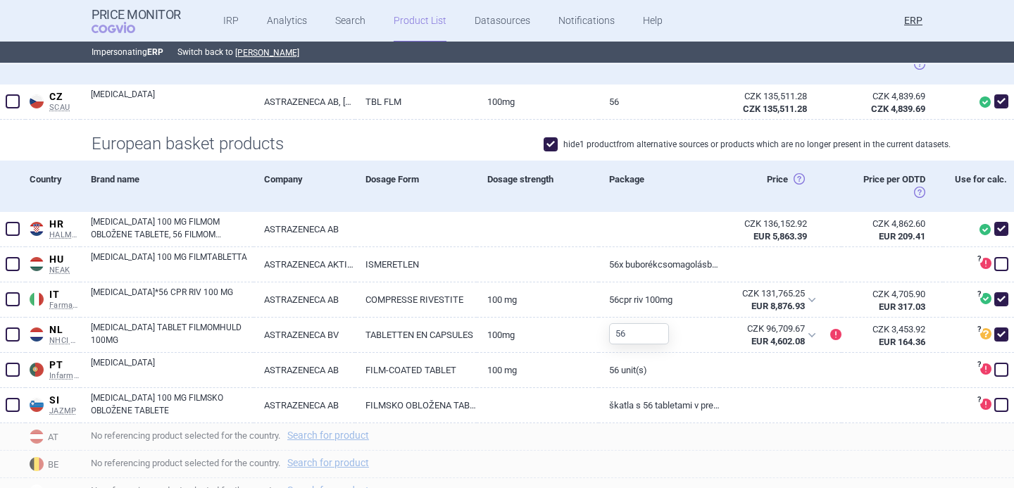
scroll to position [296, 0]
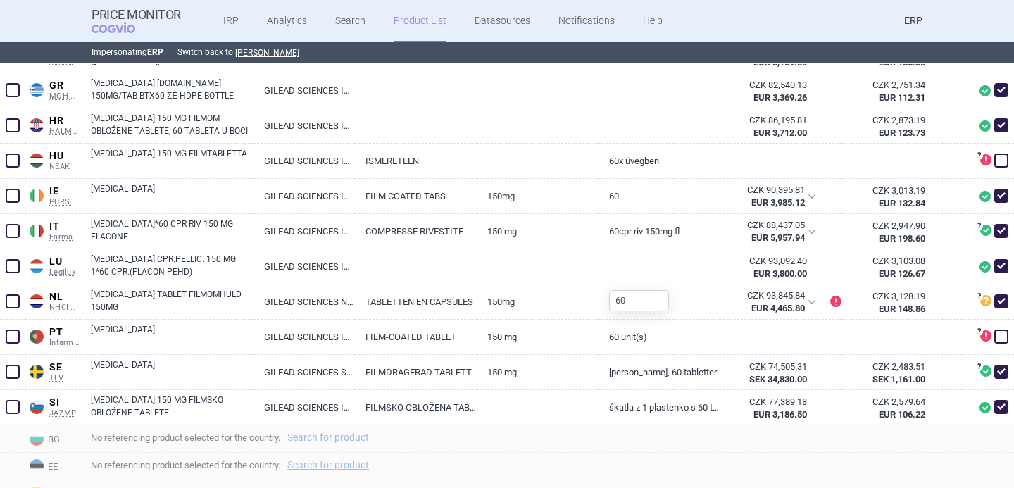
scroll to position [821, 0]
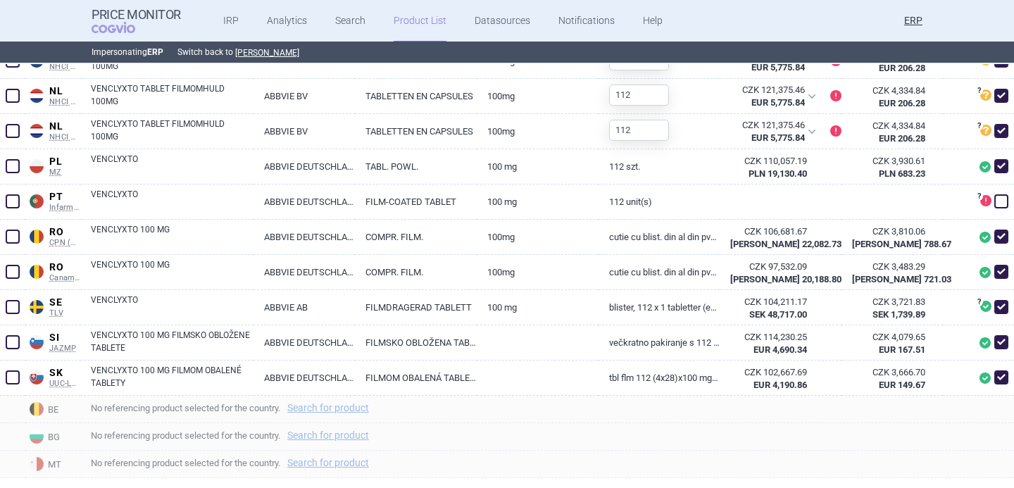
scroll to position [1205, 0]
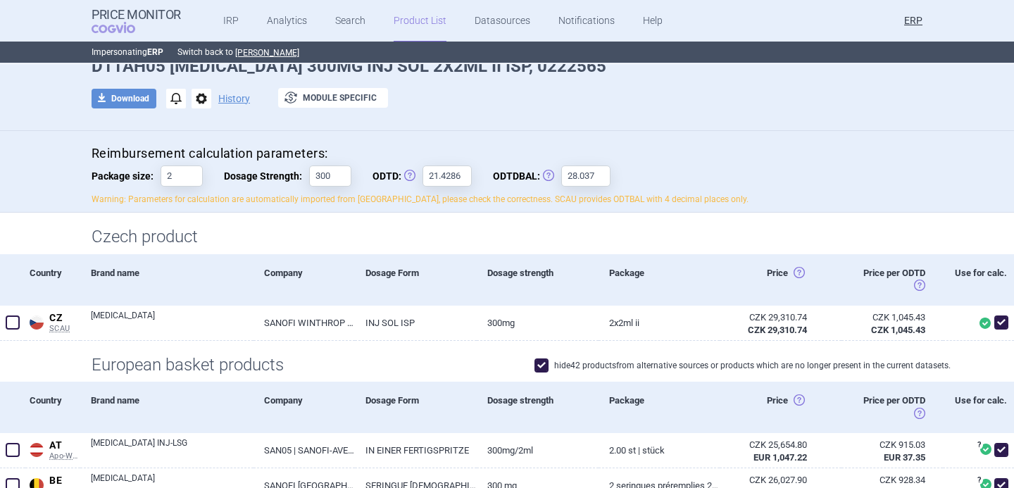
scroll to position [141, 0]
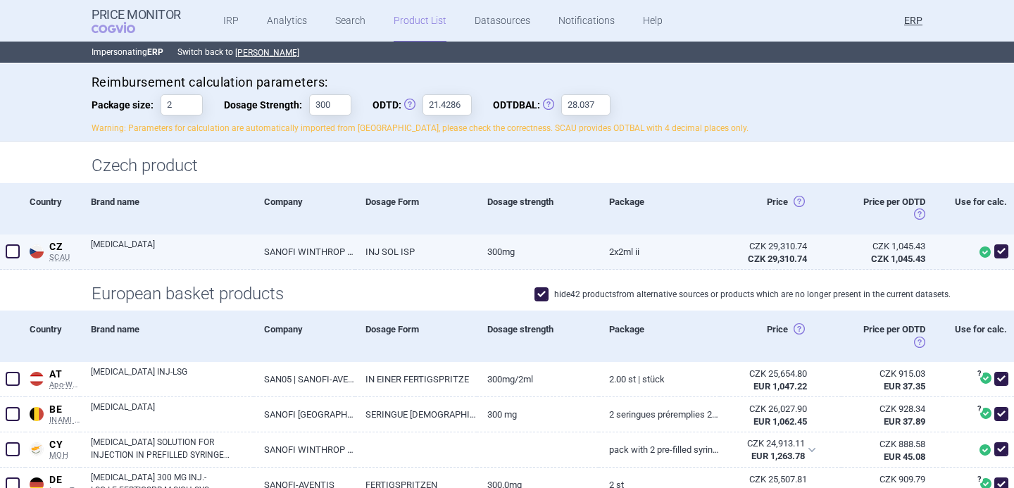
click at [223, 247] on link "[MEDICAL_DATA]" at bounding box center [172, 250] width 163 height 25
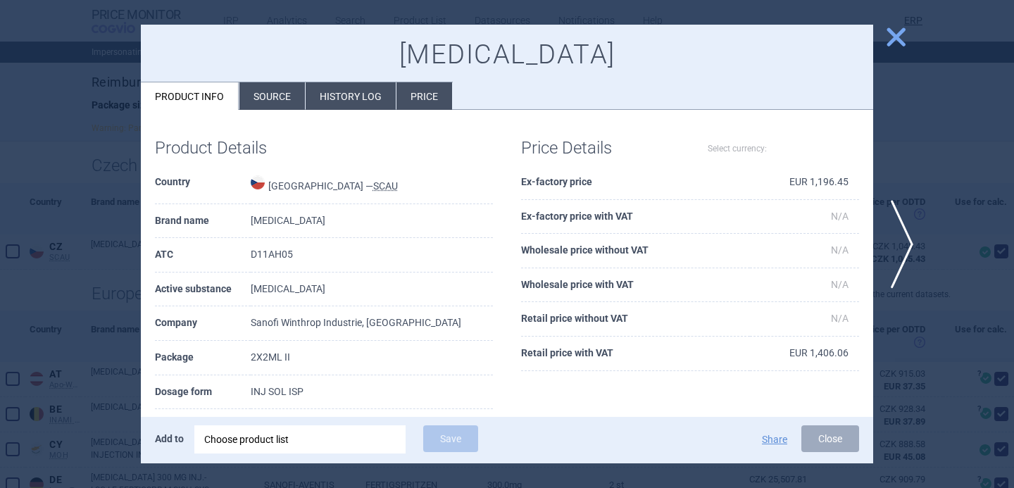
select select "EUR"
click at [265, 96] on li "Source" at bounding box center [272, 95] width 66 height 27
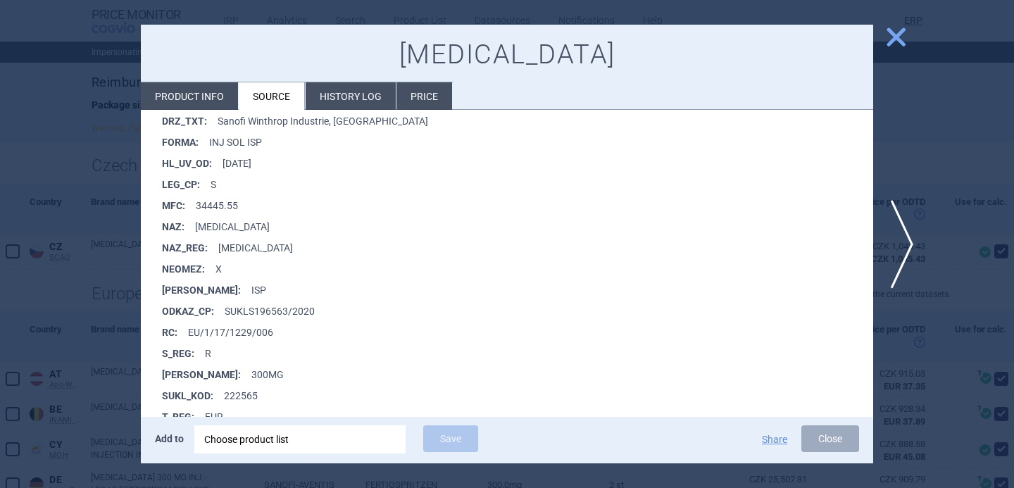
scroll to position [528, 0]
